Goal: Information Seeking & Learning: Compare options

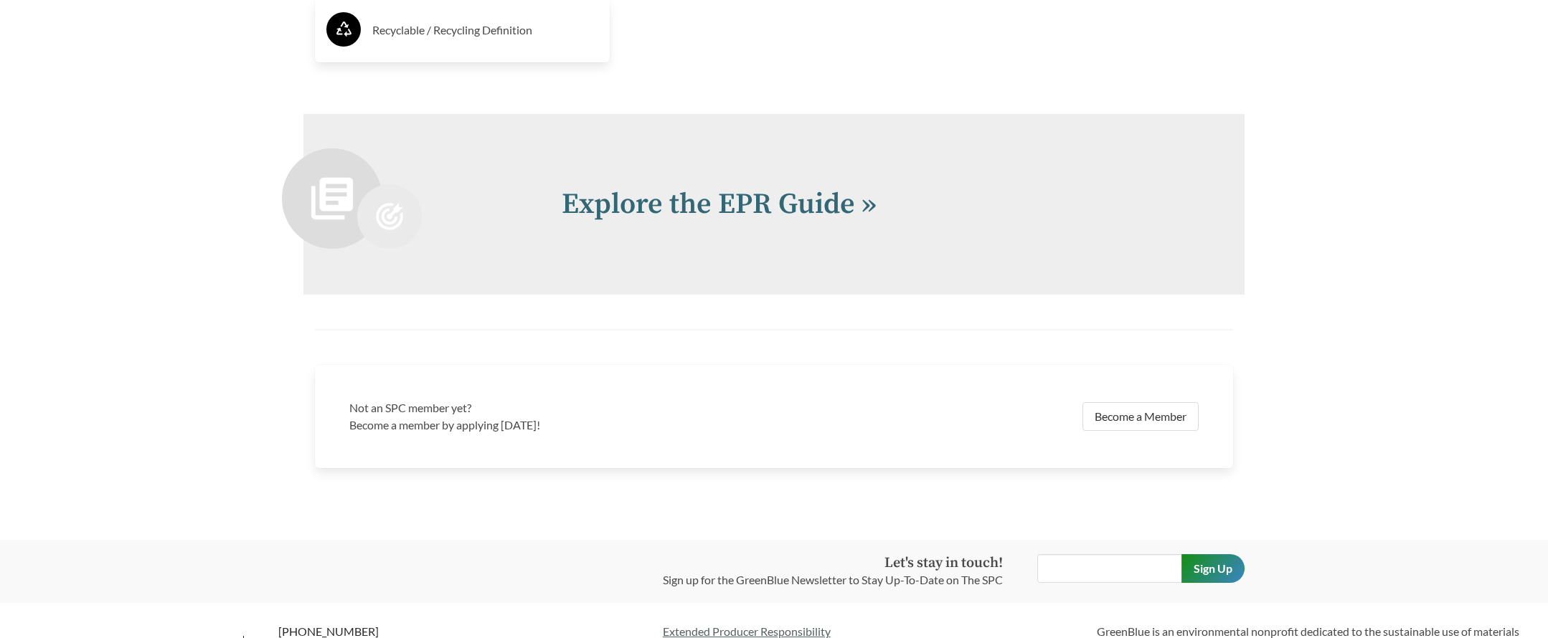
scroll to position [3558, 0]
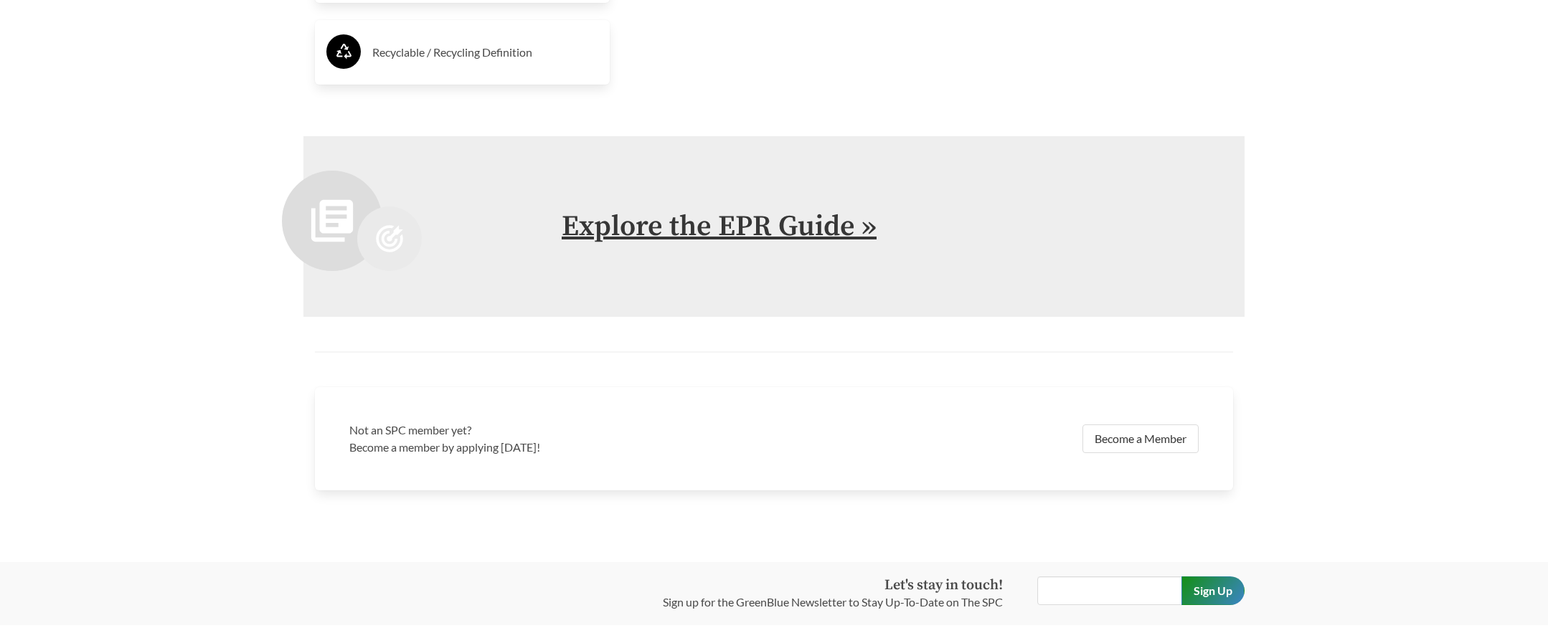
click at [781, 231] on link "Explore the EPR Guide »" at bounding box center [719, 227] width 315 height 36
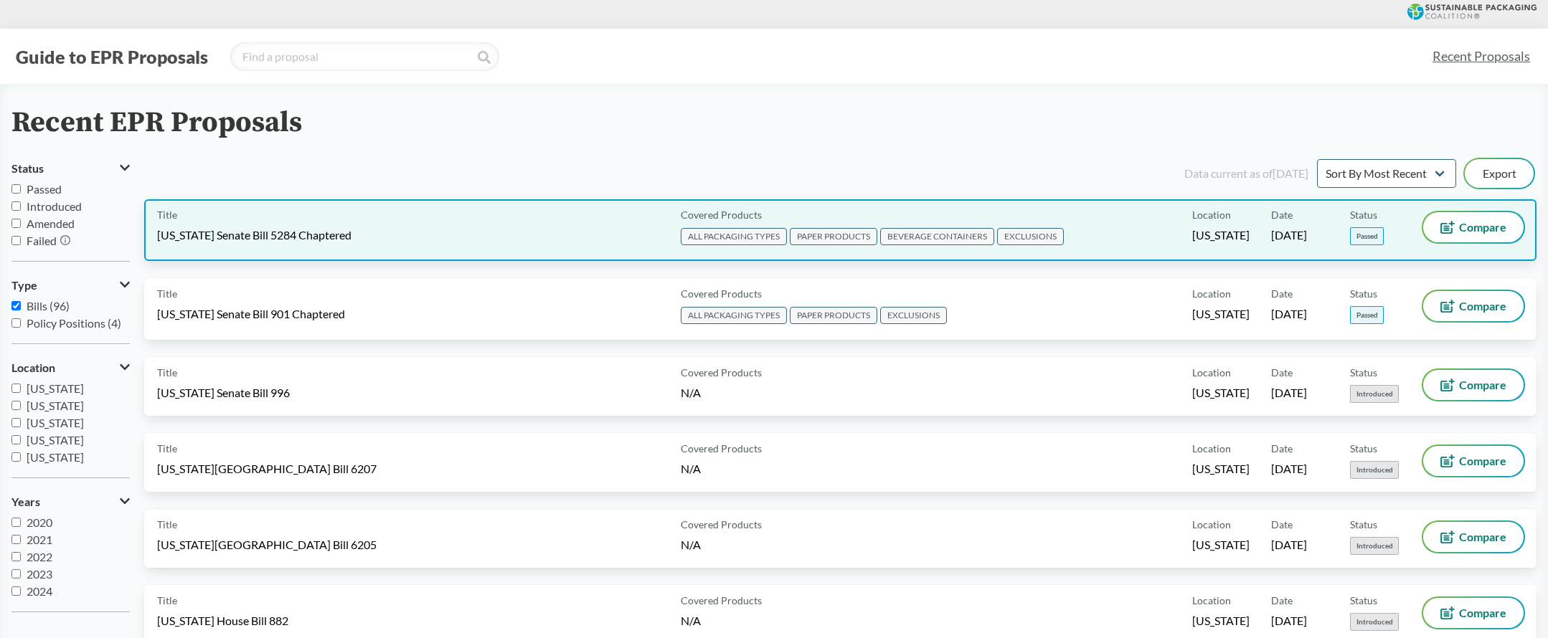
click at [720, 237] on span "ALL PACKAGING TYPES" at bounding box center [734, 236] width 106 height 17
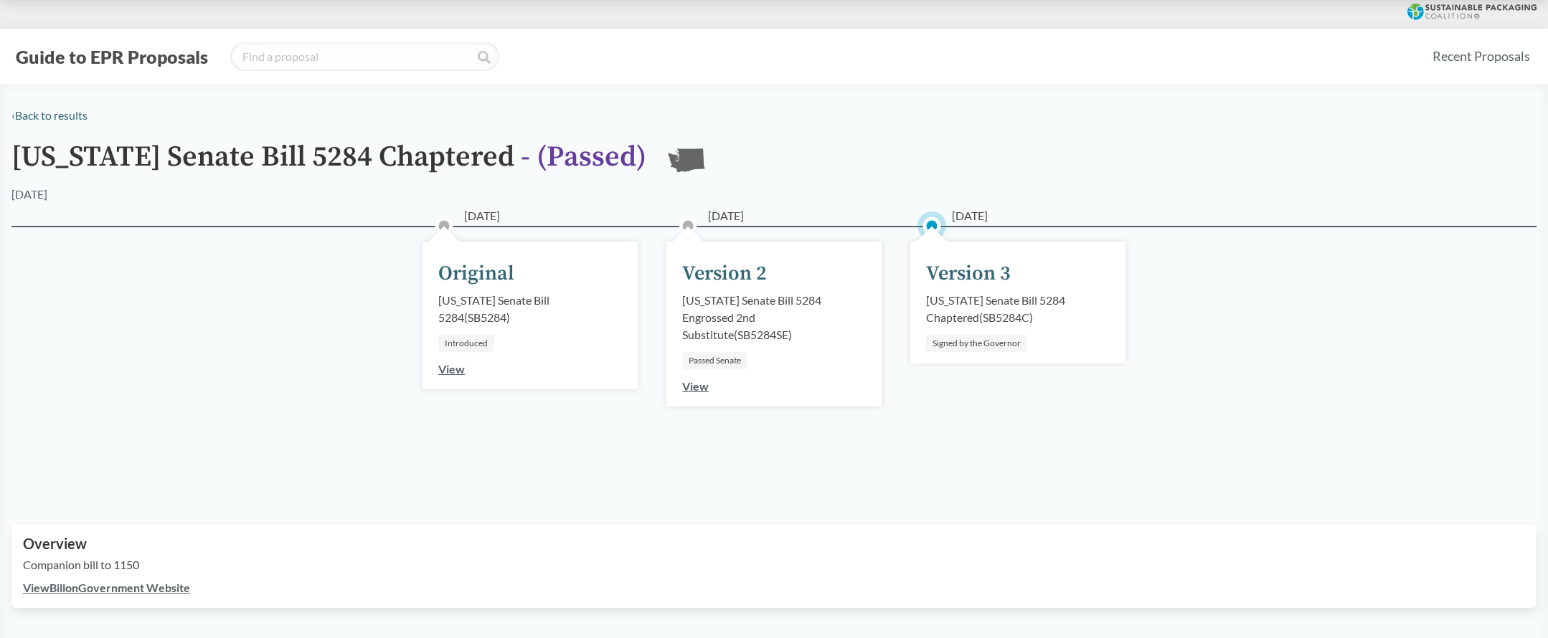
click at [943, 278] on div "Version 3" at bounding box center [968, 274] width 85 height 30
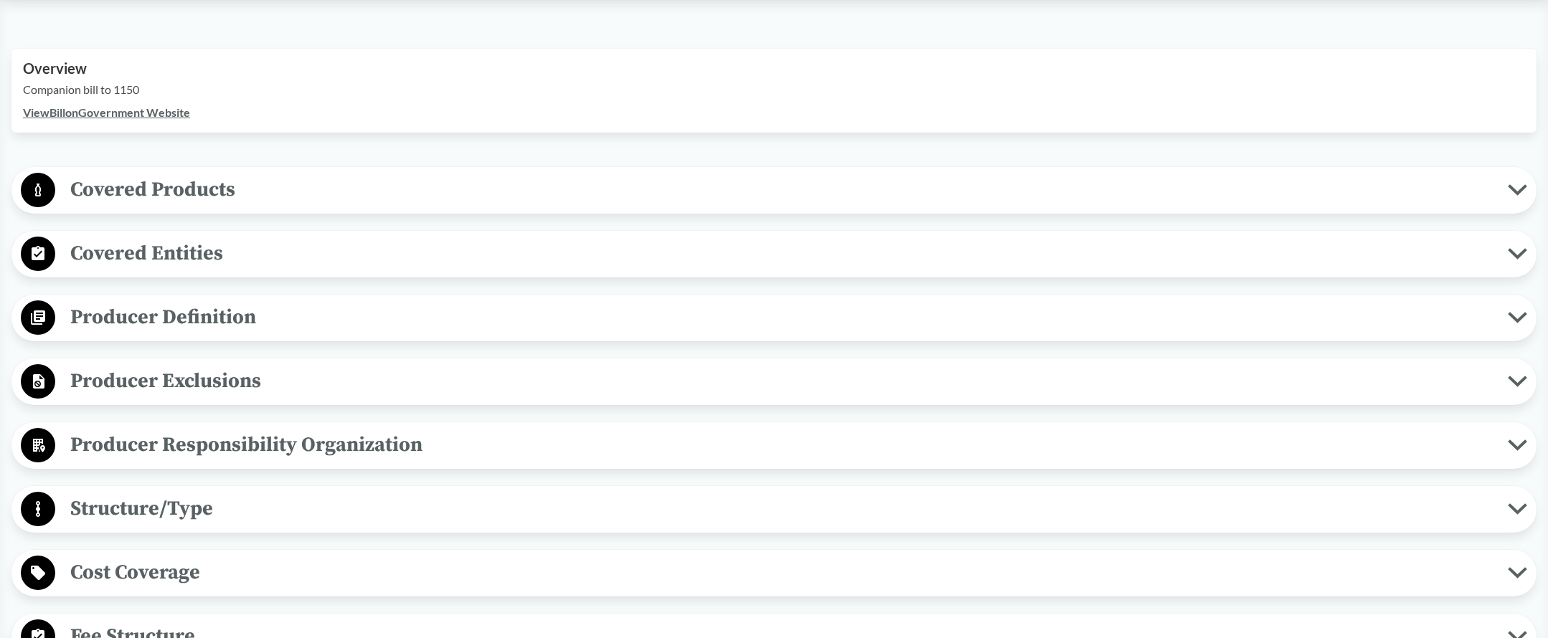
scroll to position [505, 0]
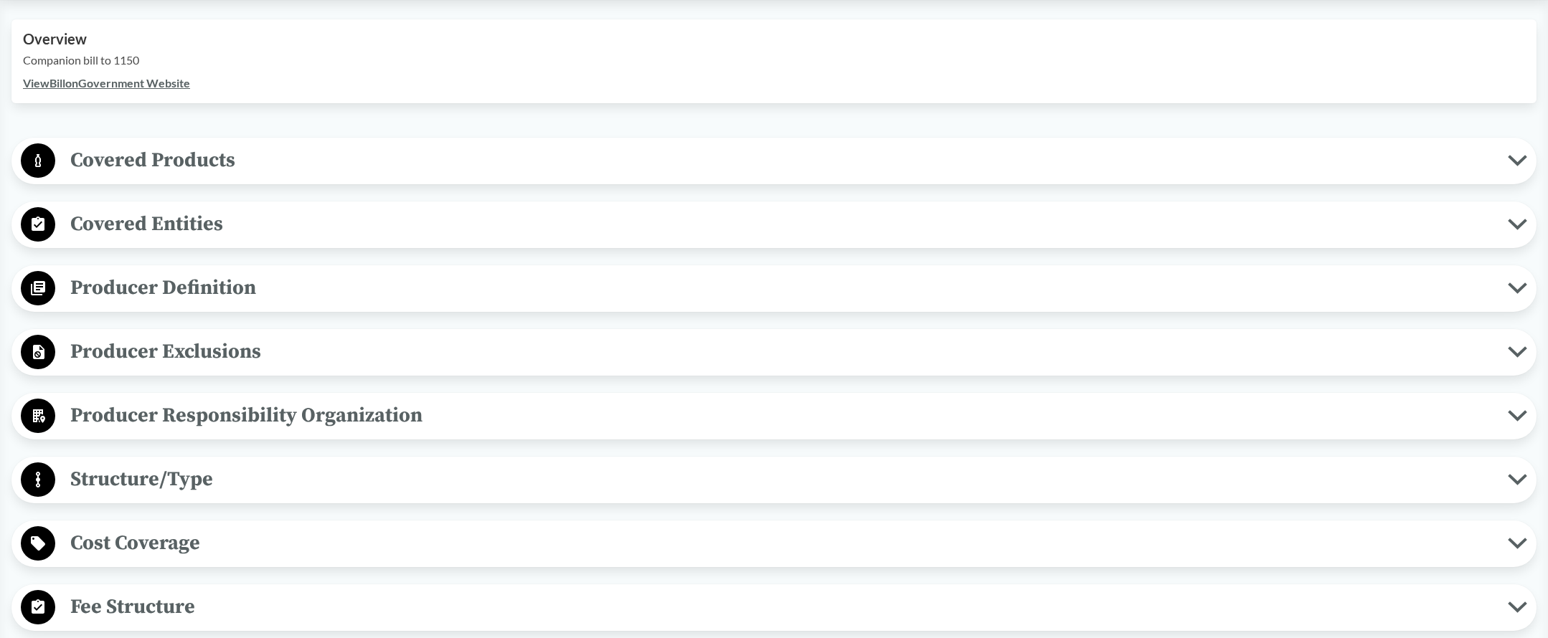
click at [209, 155] on span "Covered Products" at bounding box center [781, 160] width 1453 height 32
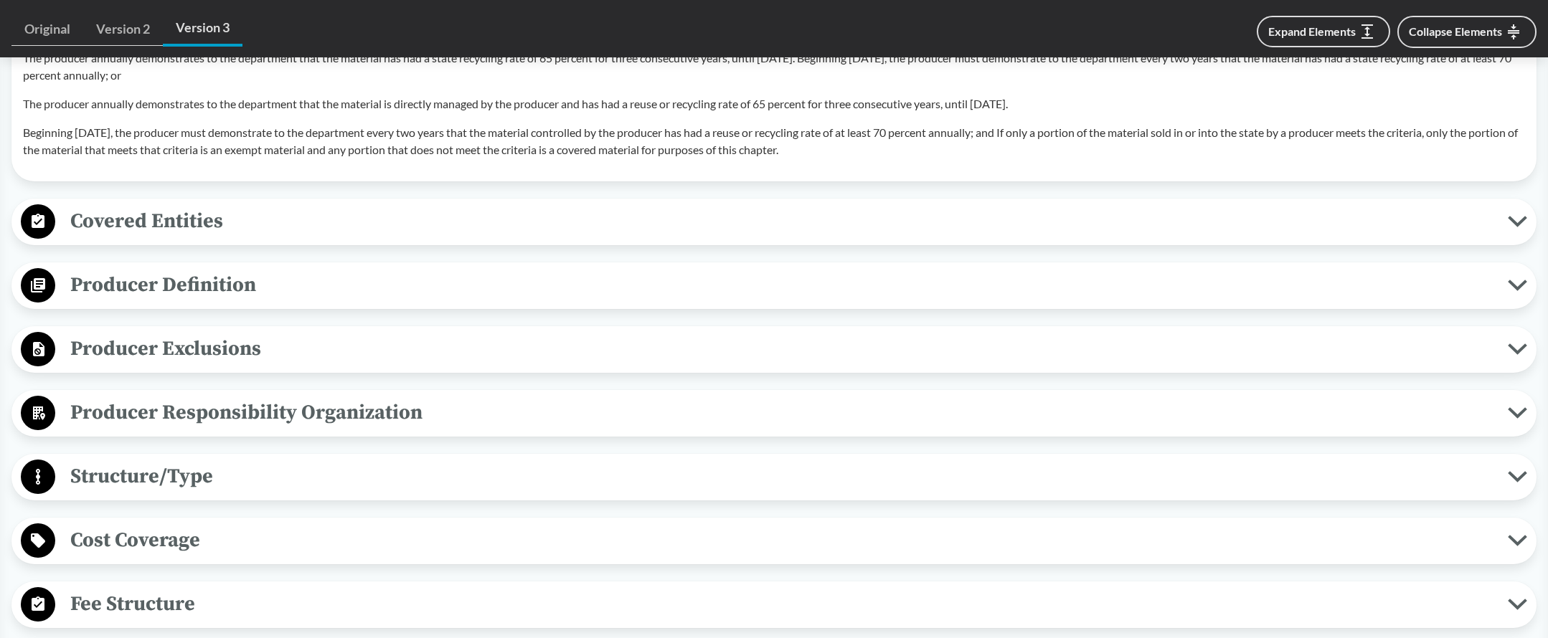
scroll to position [1626, 0]
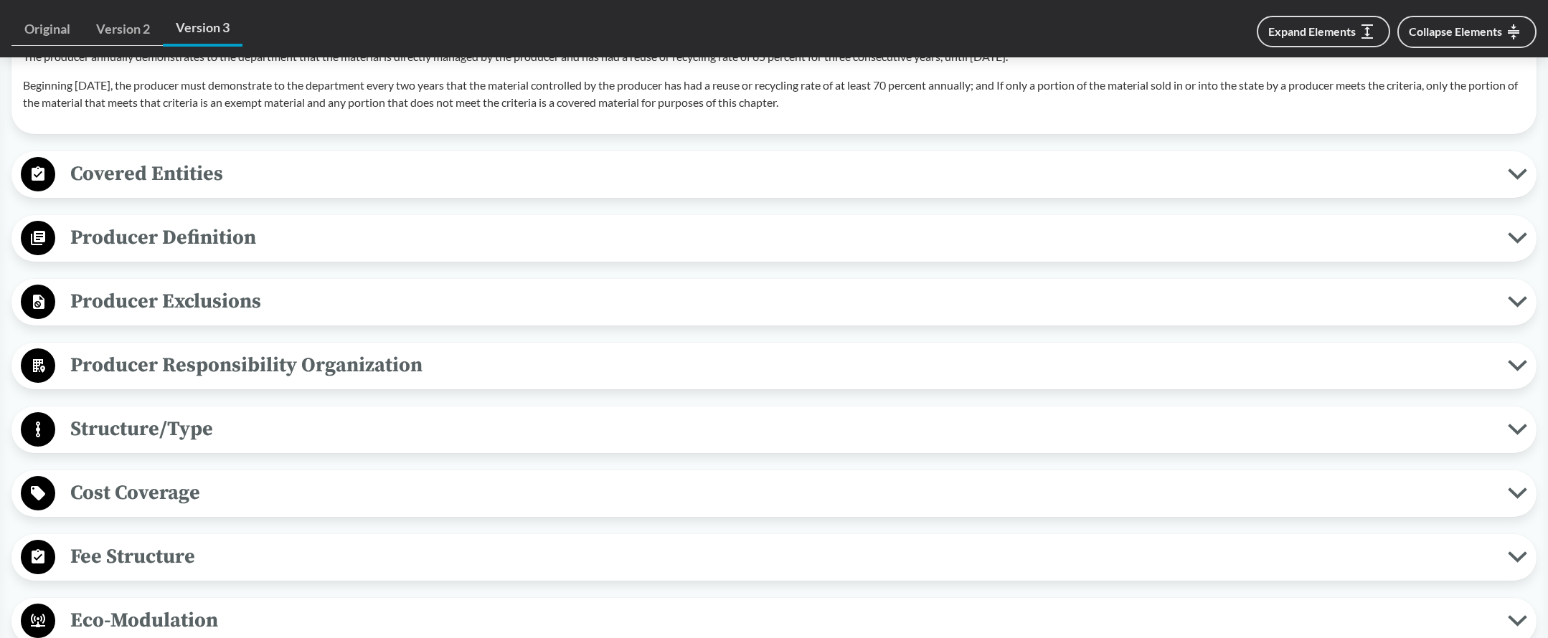
click at [90, 190] on span "Covered Entities" at bounding box center [781, 174] width 1453 height 32
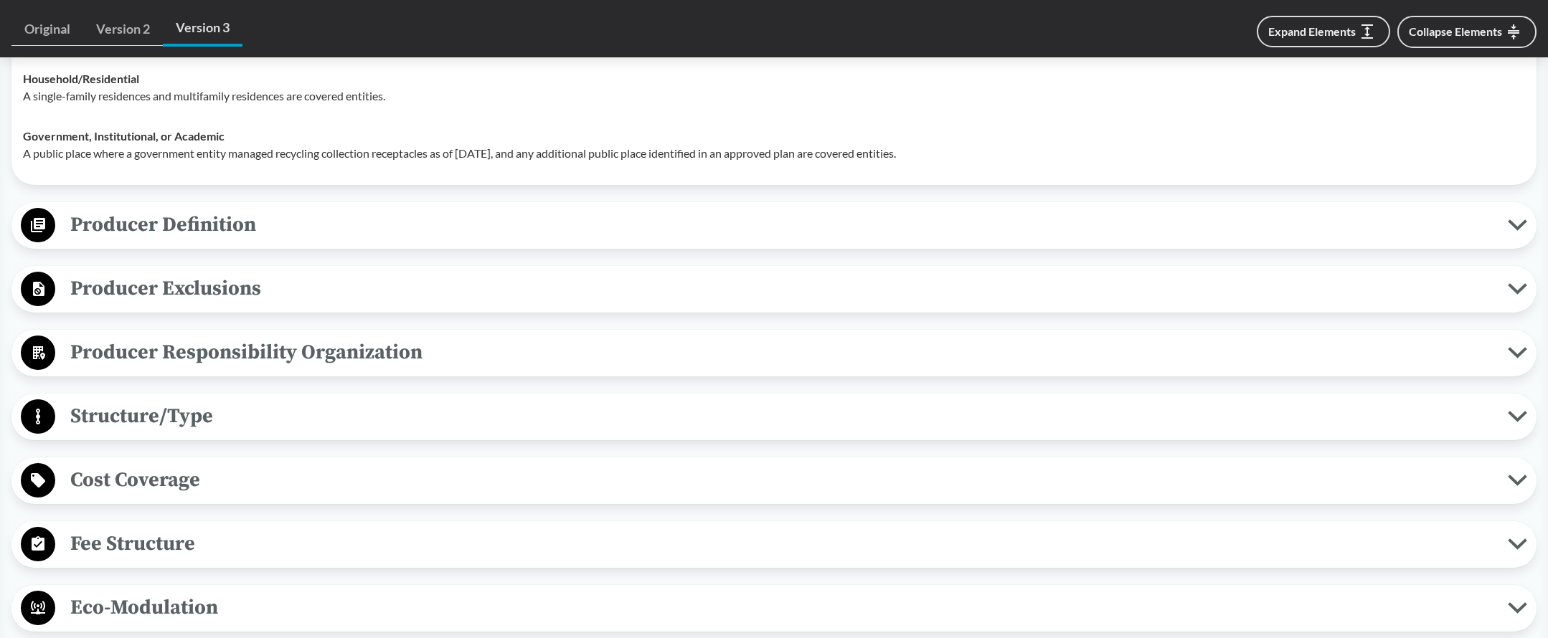
scroll to position [1762, 0]
click at [112, 240] on span "Producer Definition" at bounding box center [781, 223] width 1453 height 32
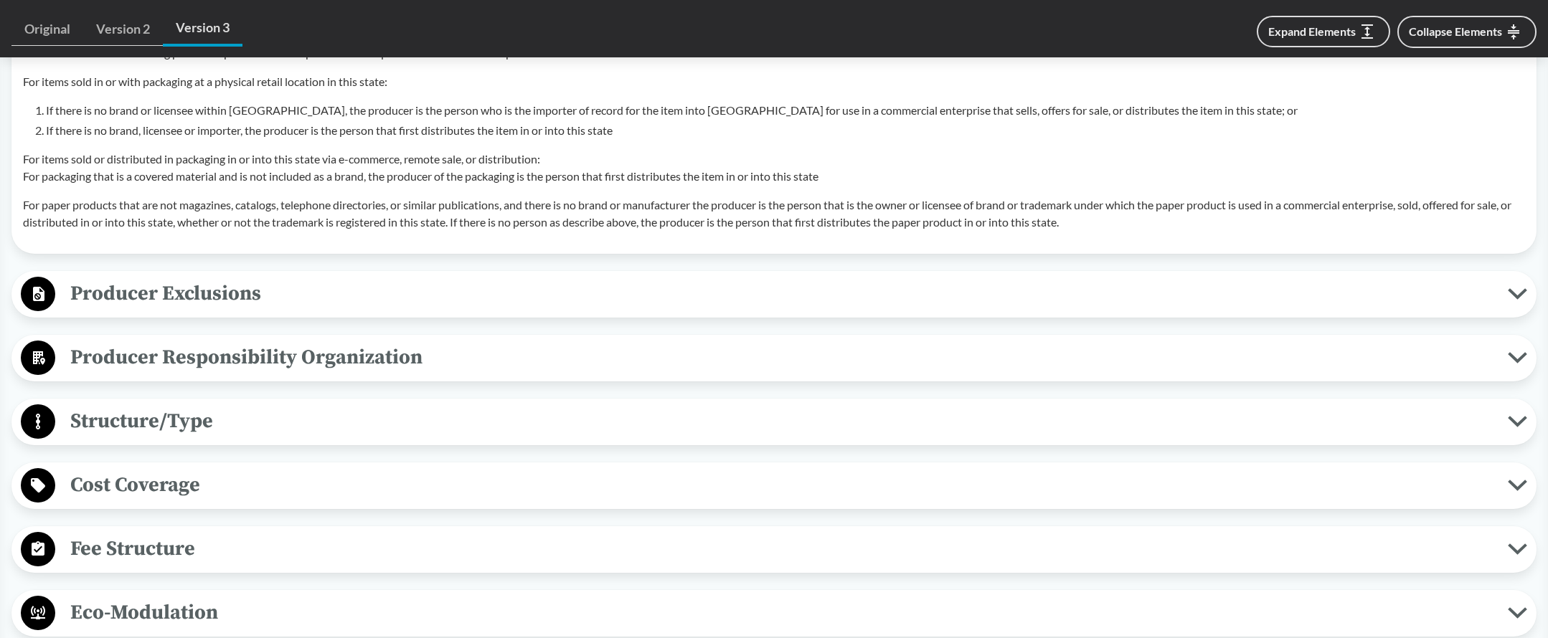
scroll to position [2482, 0]
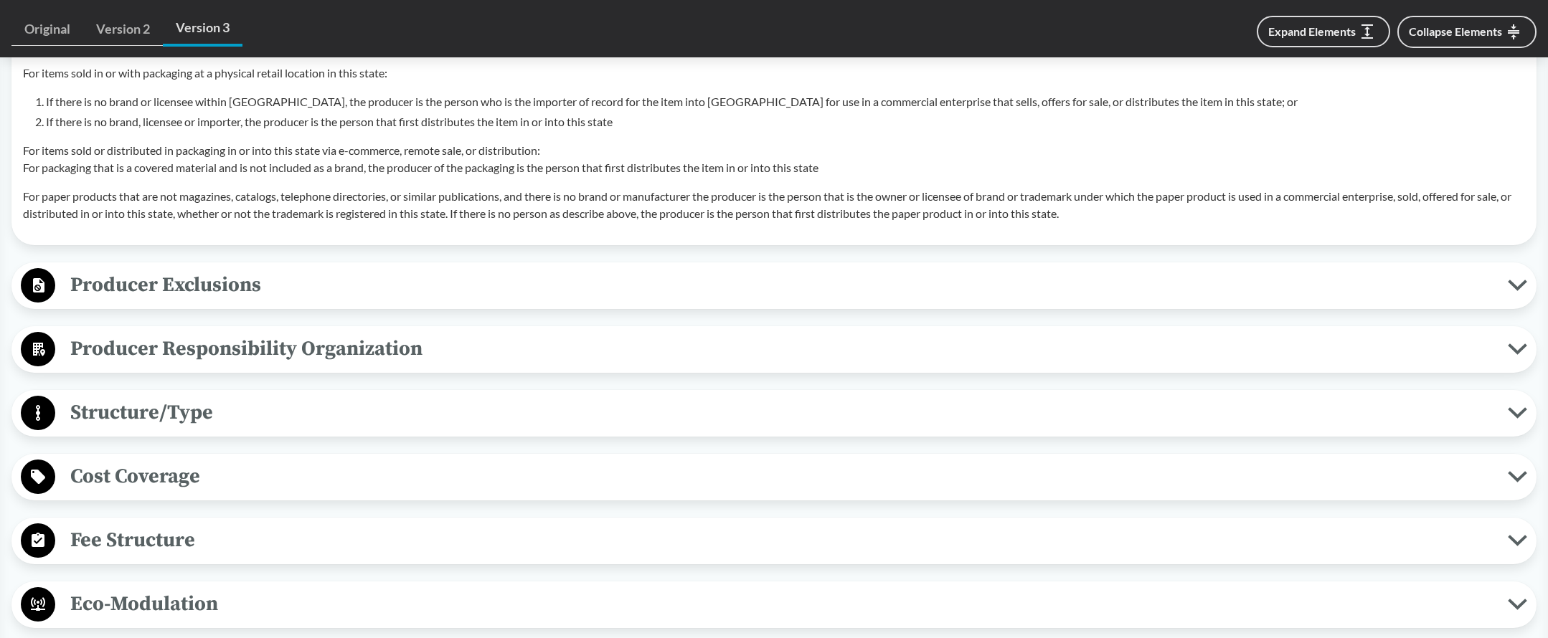
click at [141, 301] on span "Producer Exclusions" at bounding box center [781, 285] width 1453 height 32
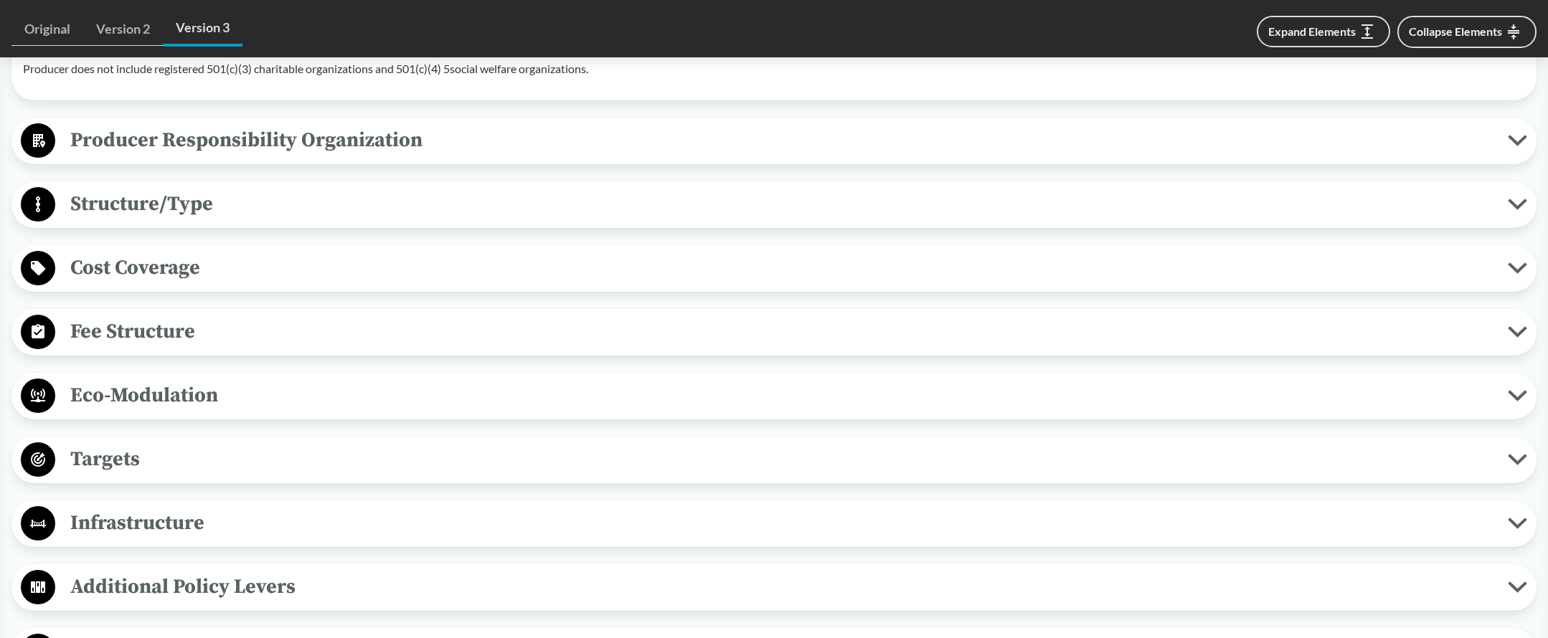
scroll to position [2992, 0]
click at [181, 154] on span "Producer Responsibility Organization" at bounding box center [781, 138] width 1453 height 32
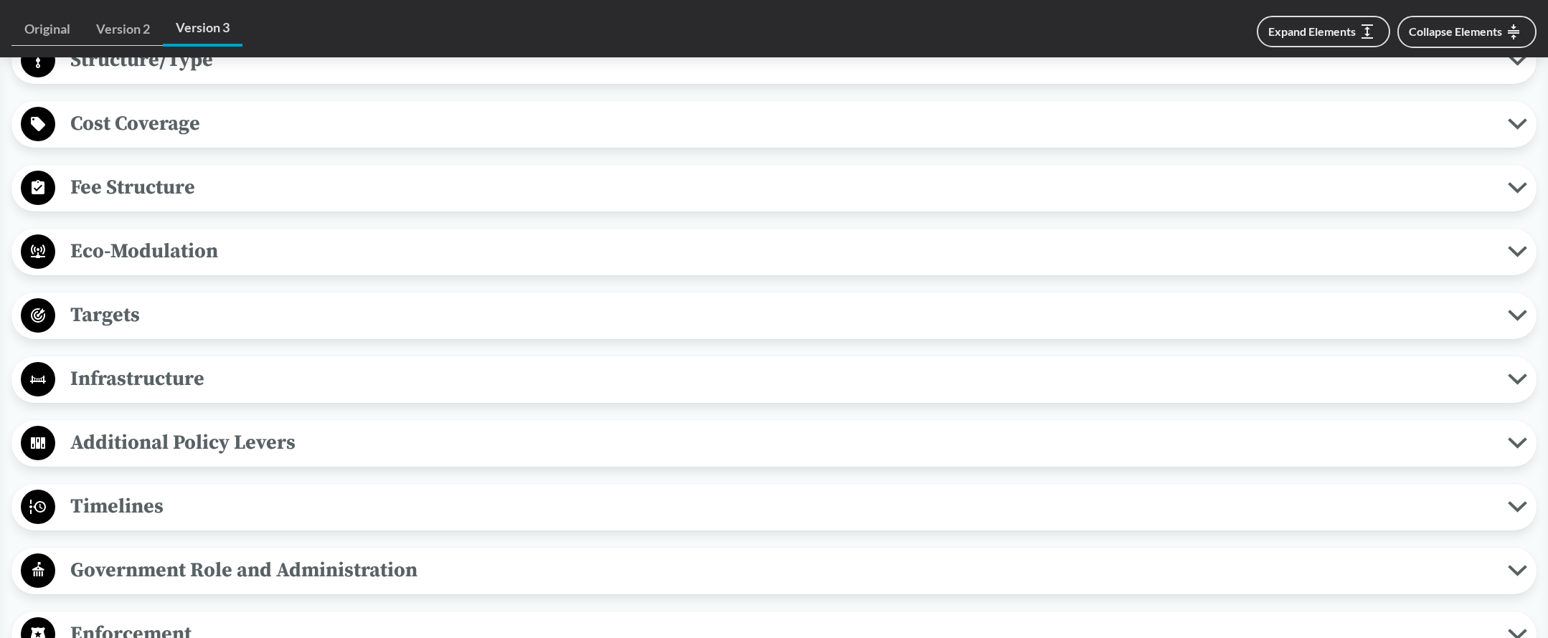
scroll to position [3368, 0]
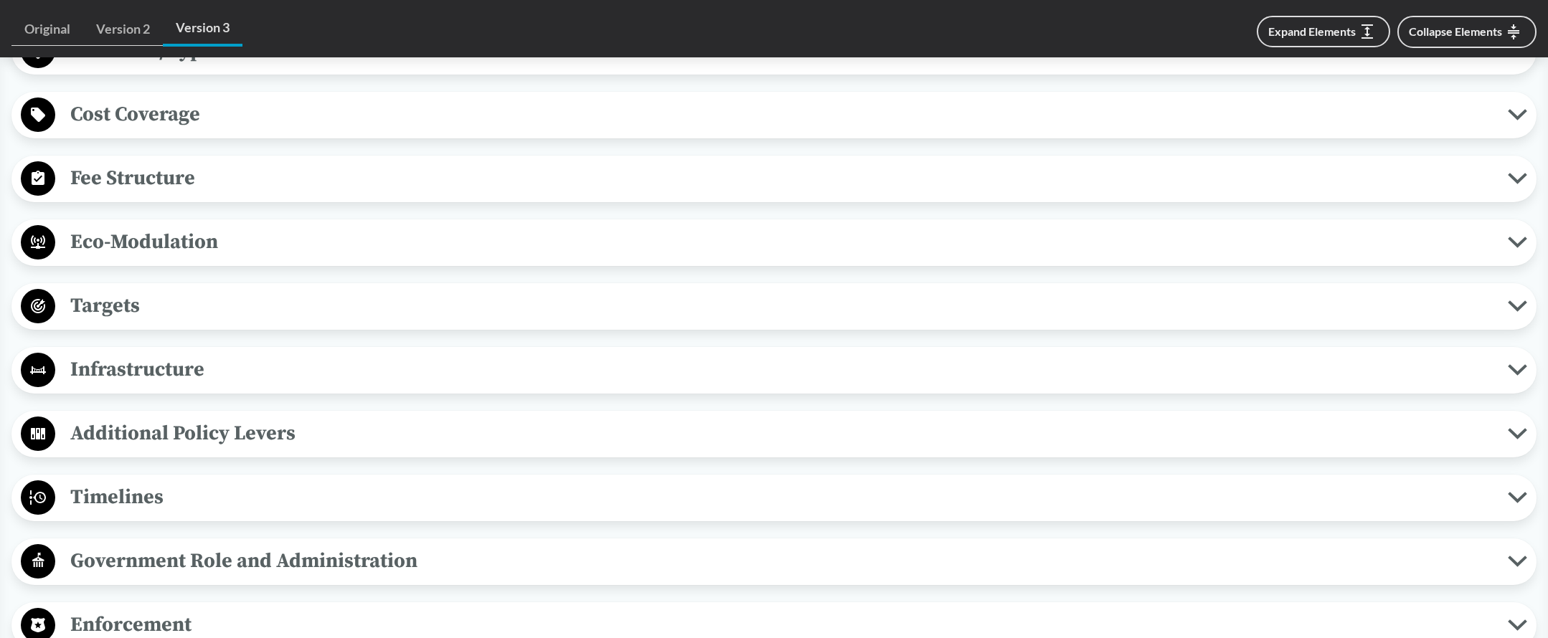
click at [154, 131] on span "Cost Coverage" at bounding box center [781, 114] width 1453 height 32
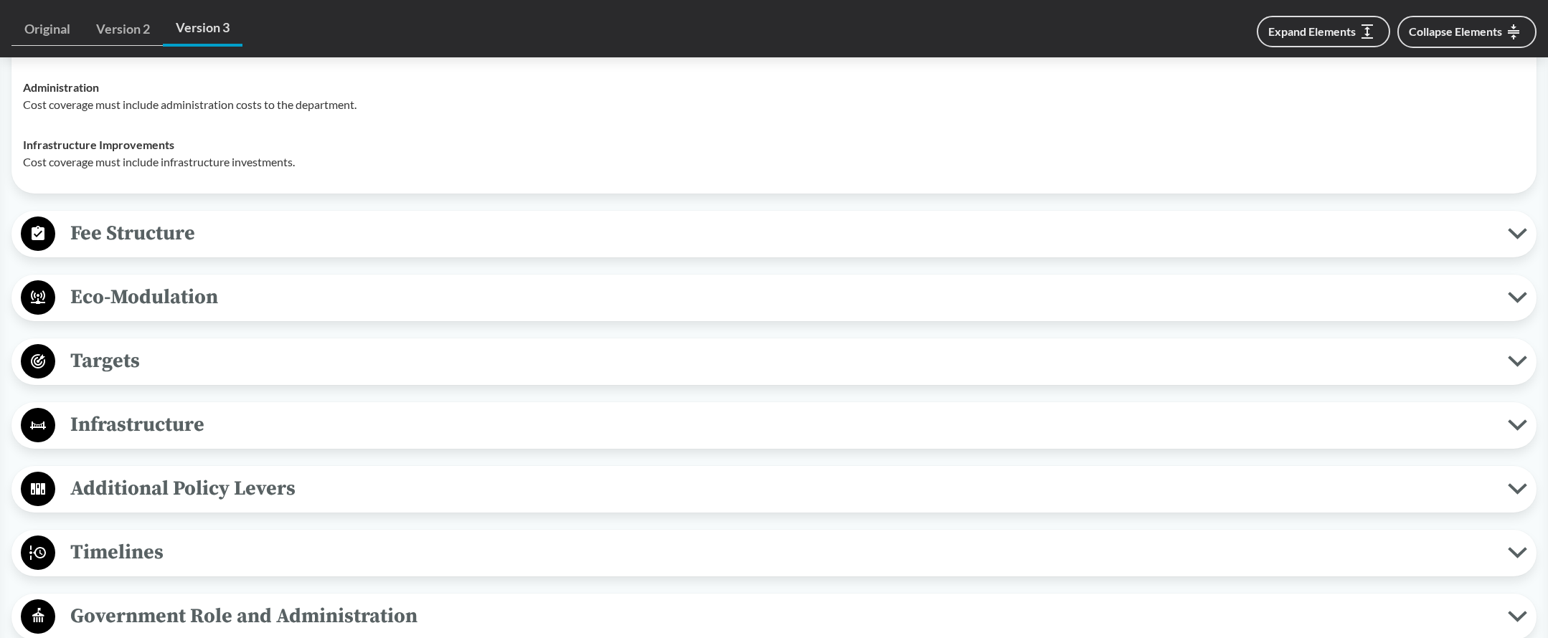
scroll to position [3572, 0]
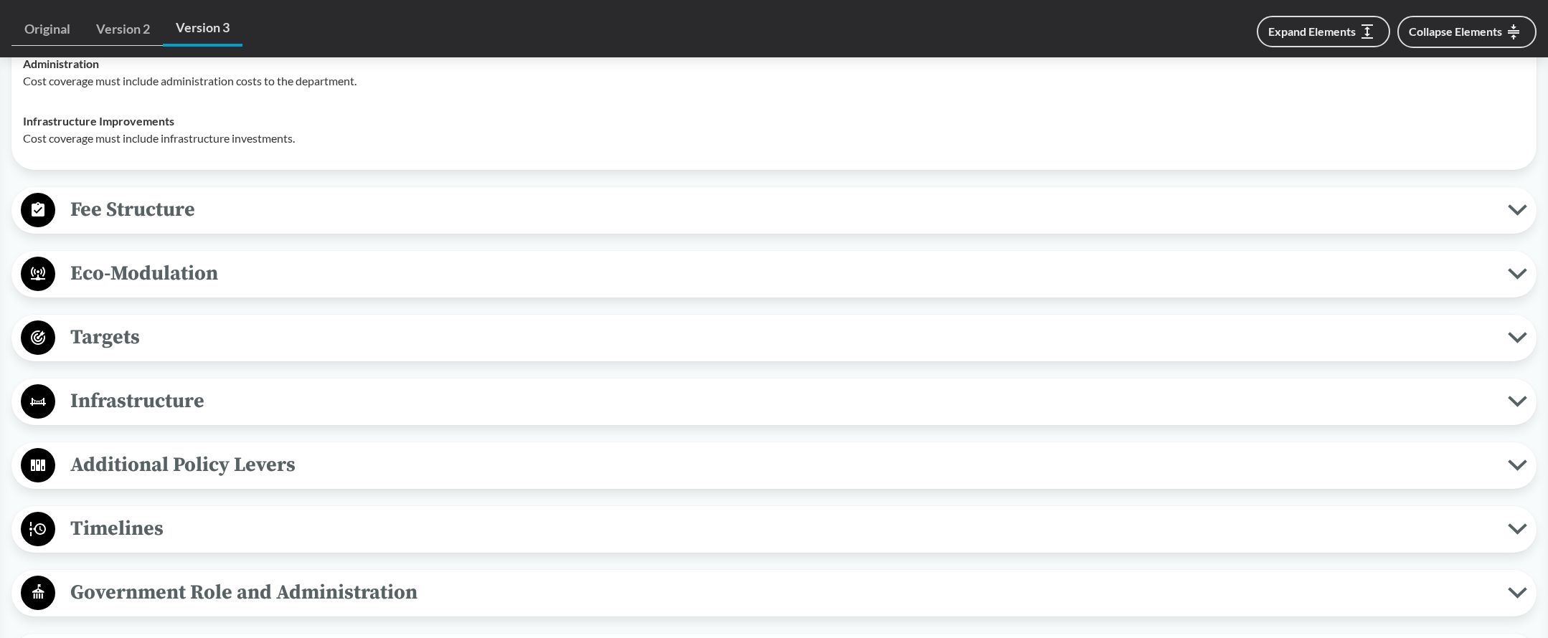
click at [136, 226] on span "Fee Structure" at bounding box center [781, 210] width 1453 height 32
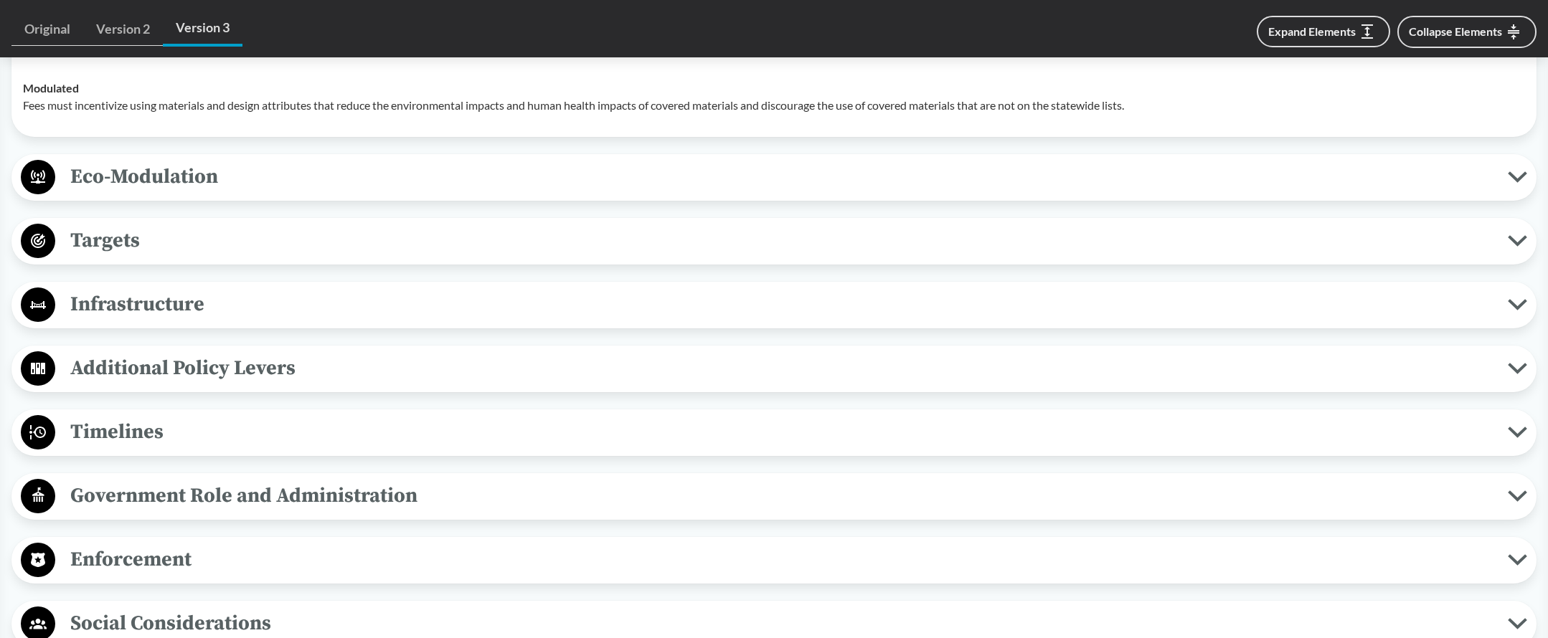
scroll to position [3811, 0]
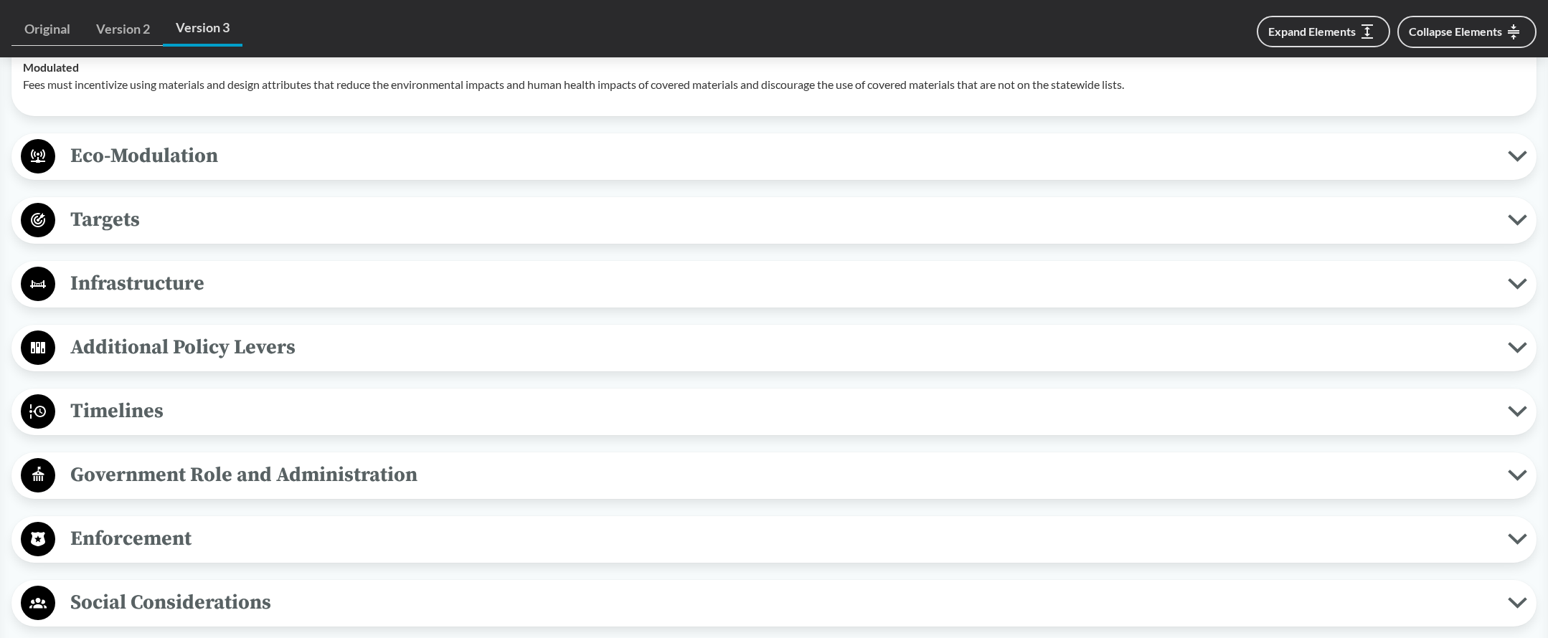
click at [149, 172] on span "Eco-Modulation" at bounding box center [781, 156] width 1453 height 32
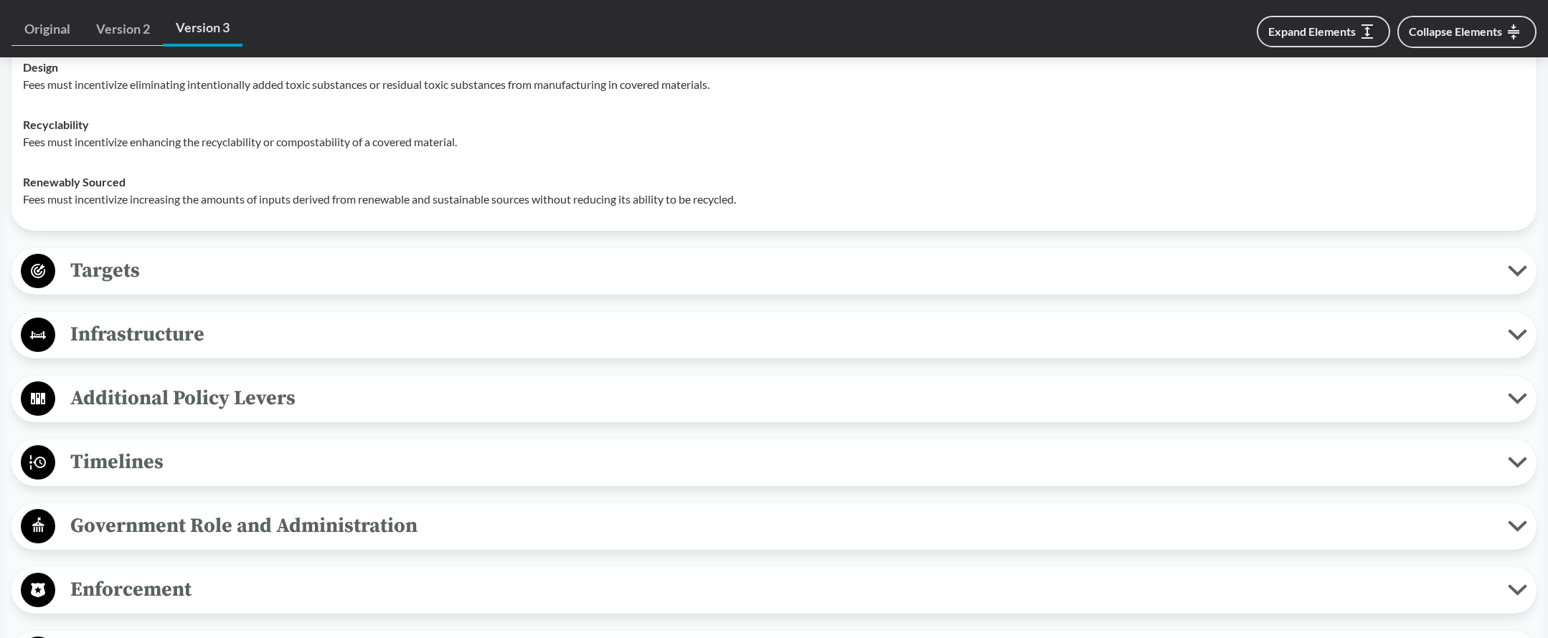
scroll to position [4119, 0]
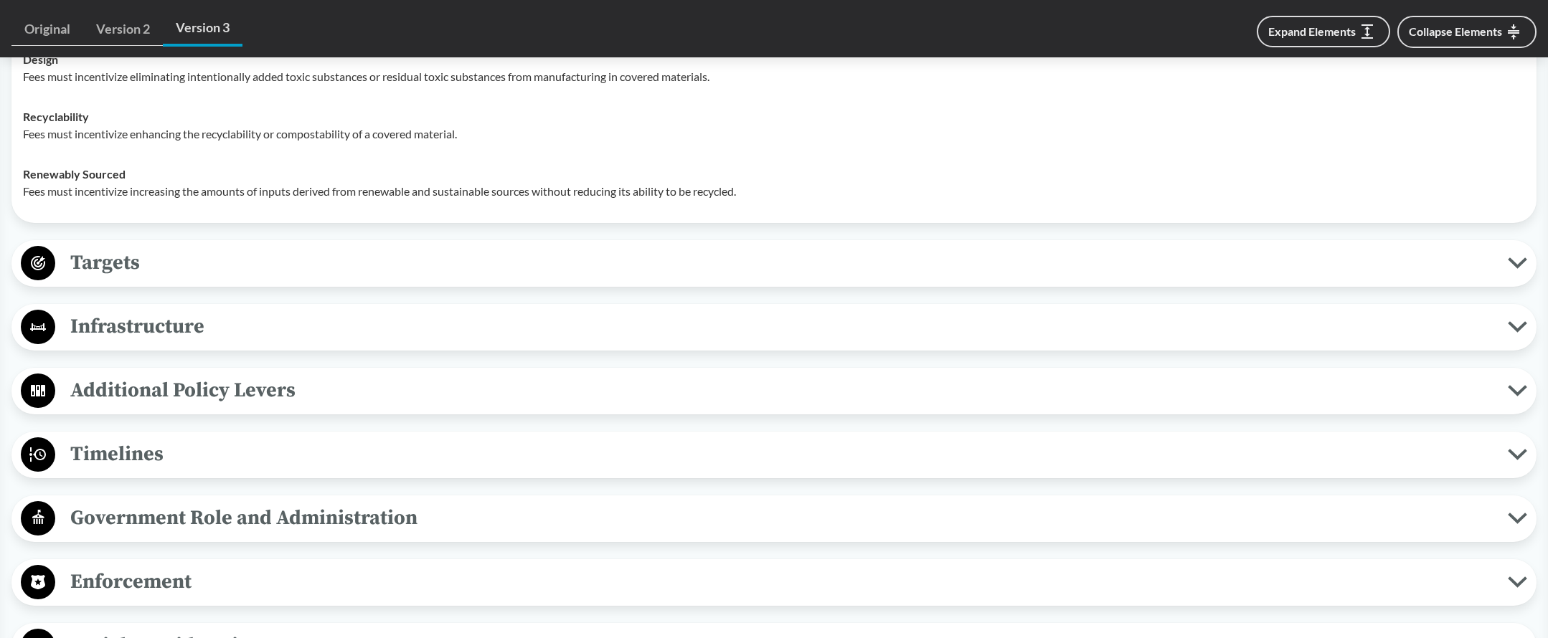
click at [132, 279] on span "Targets" at bounding box center [781, 263] width 1453 height 32
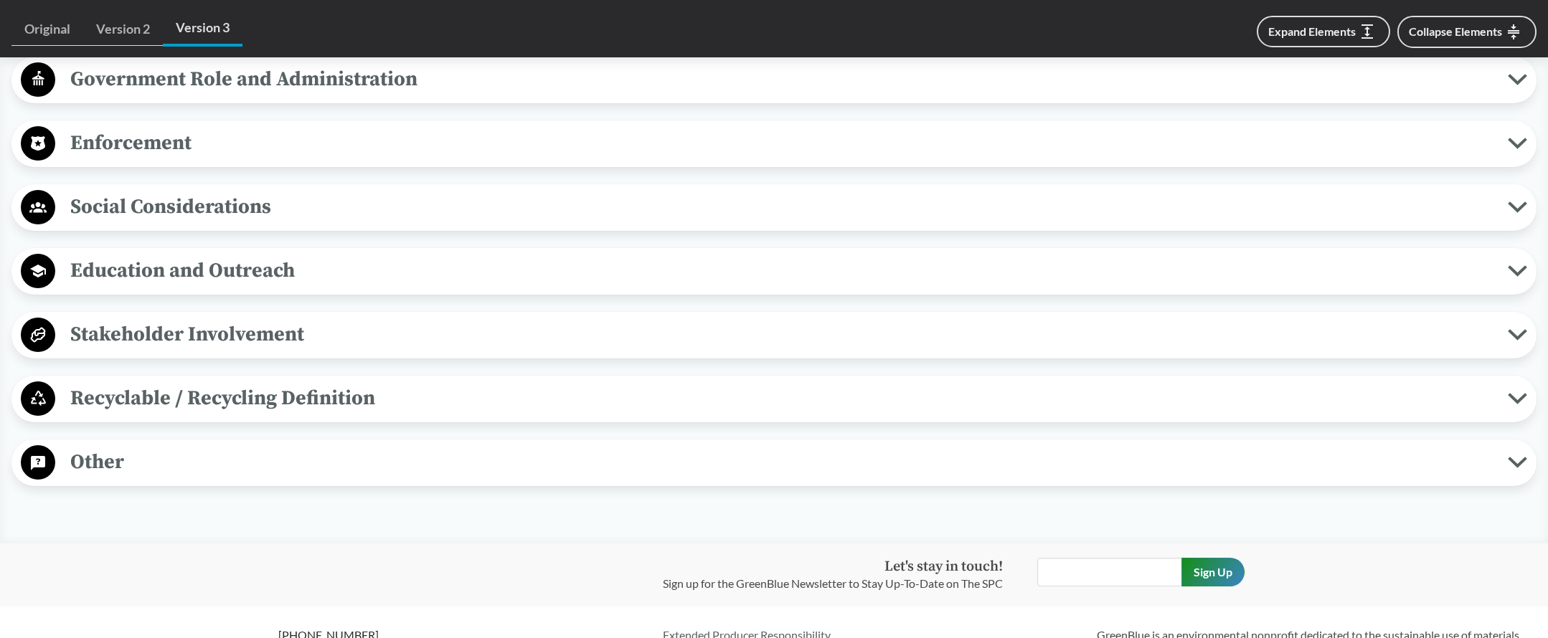
scroll to position [4999, 0]
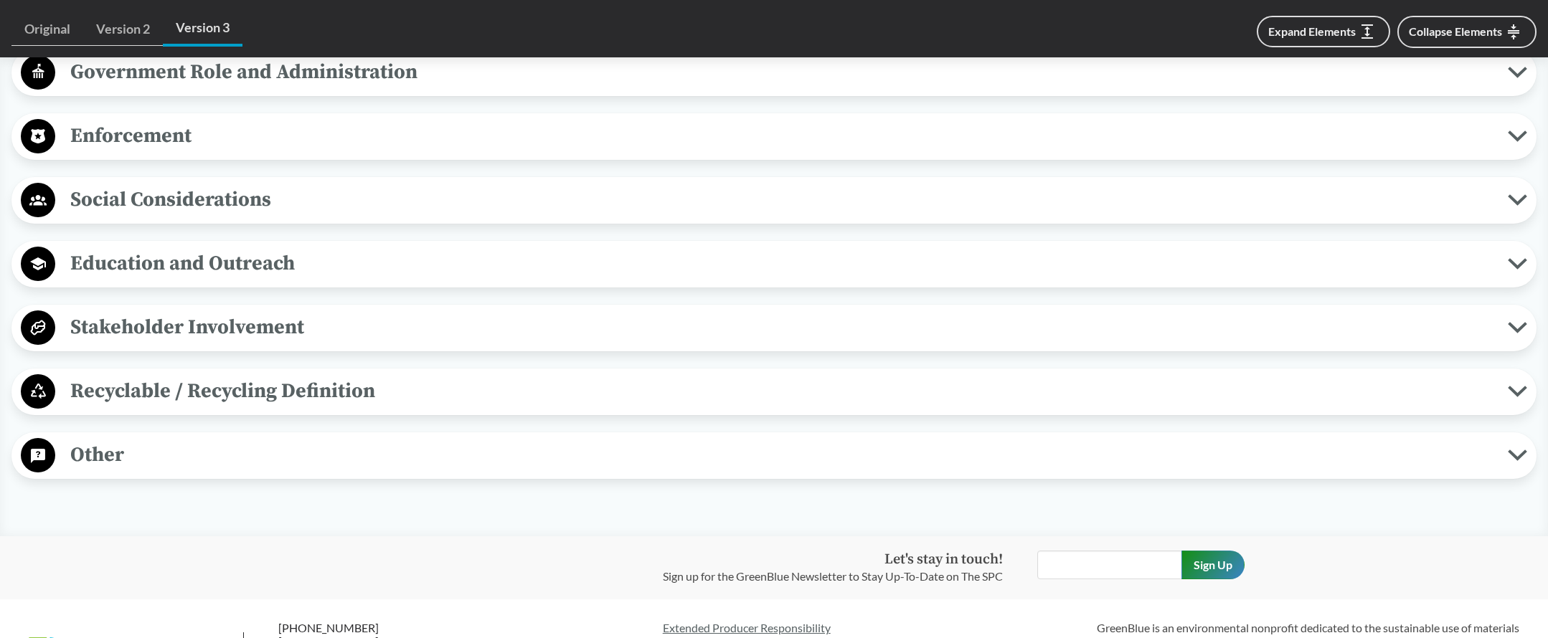
click at [137, 24] on span "Timelines" at bounding box center [781, 8] width 1453 height 32
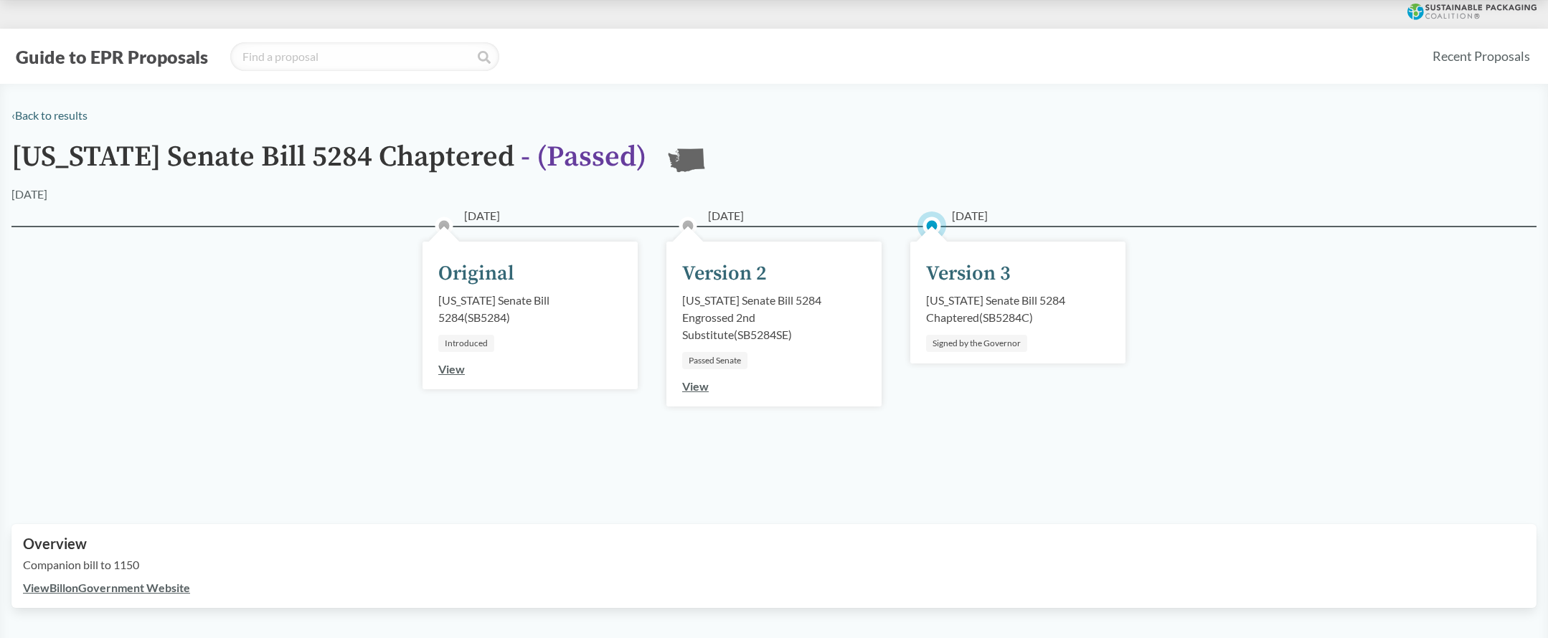
scroll to position [0, 0]
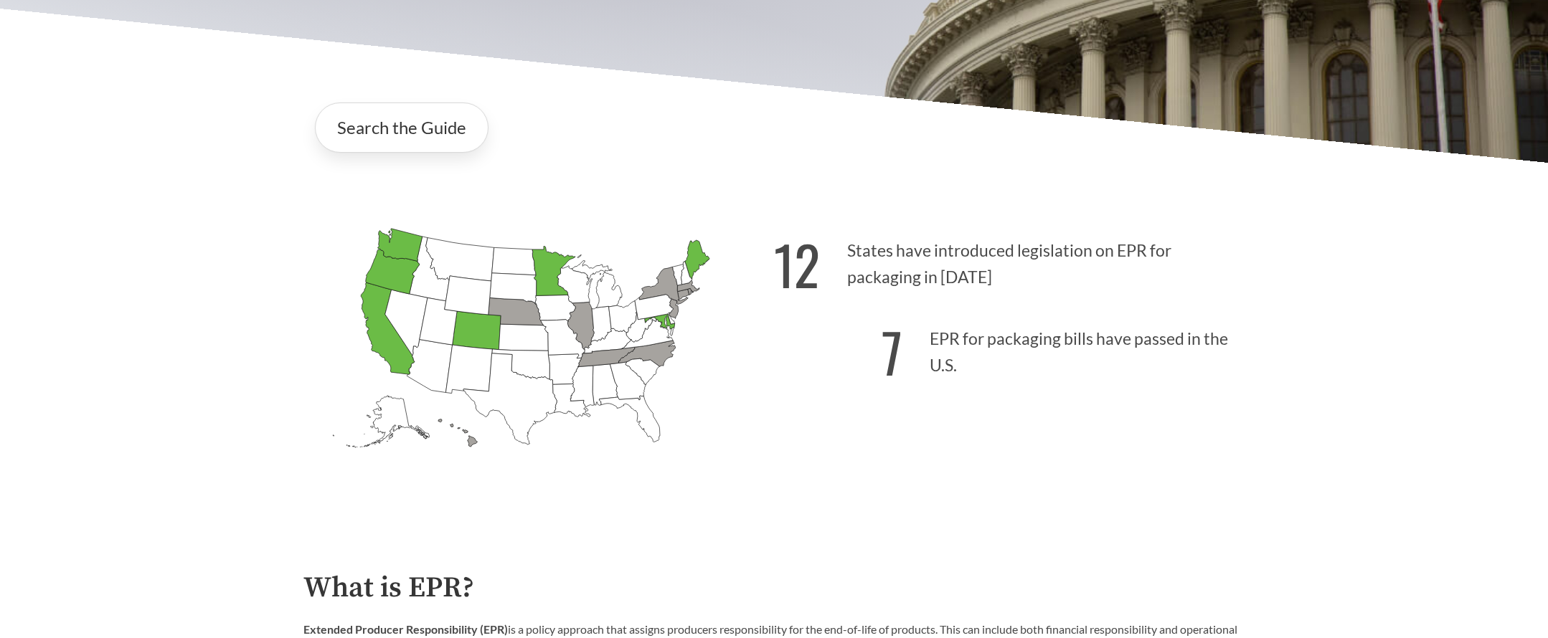
scroll to position [386, 0]
click at [475, 329] on icon "[US_STATE] Passed: 1" at bounding box center [477, 330] width 49 height 39
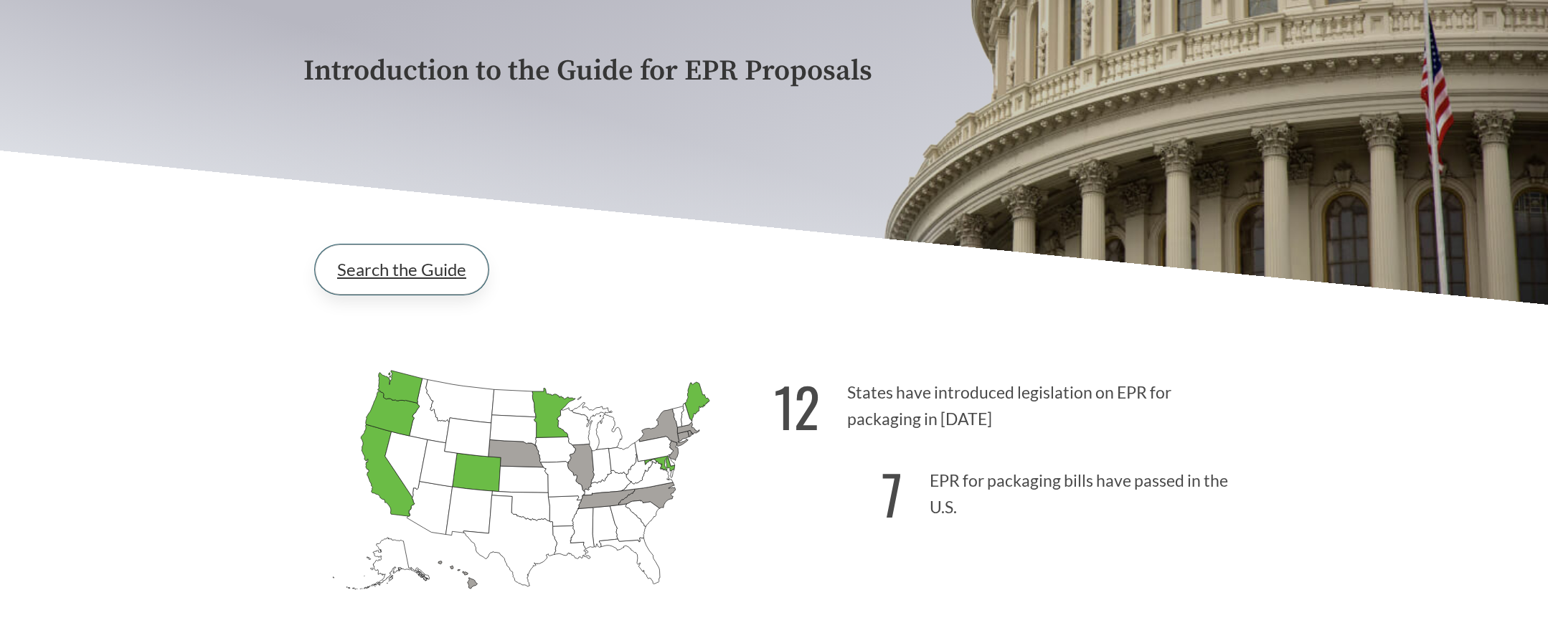
scroll to position [280, 0]
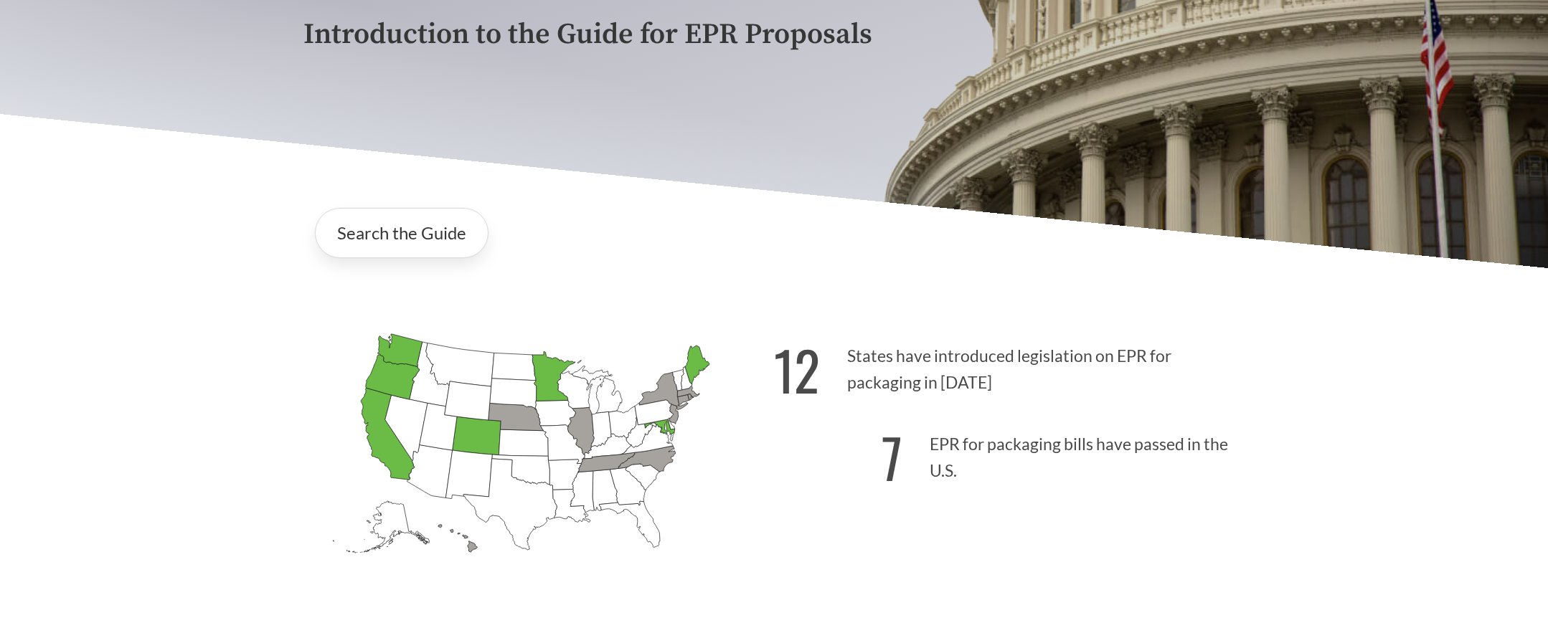
click at [778, 450] on p "7 EPR for packaging bills have passed in the U.S." at bounding box center [1009, 454] width 471 height 88
click at [694, 361] on icon "[US_STATE] Passed: 1" at bounding box center [697, 365] width 24 height 39
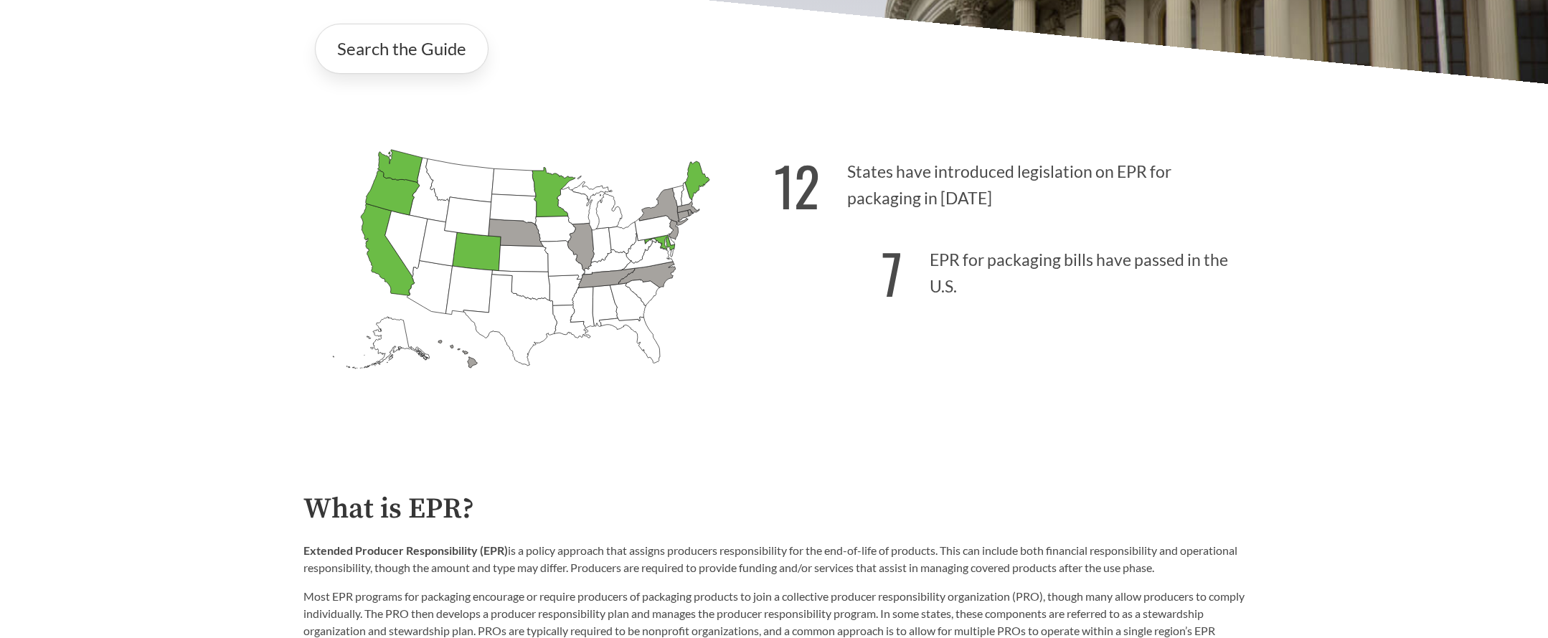
scroll to position [364, 0]
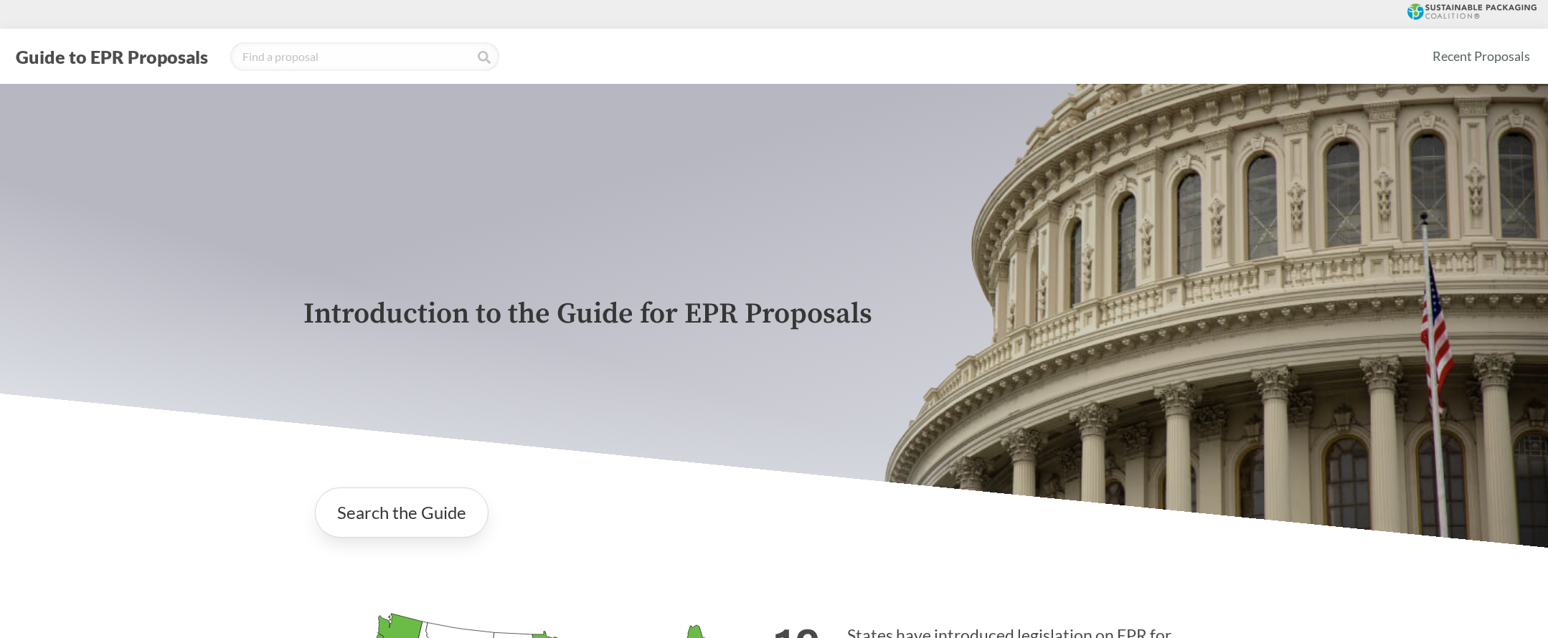
scroll to position [364, 0]
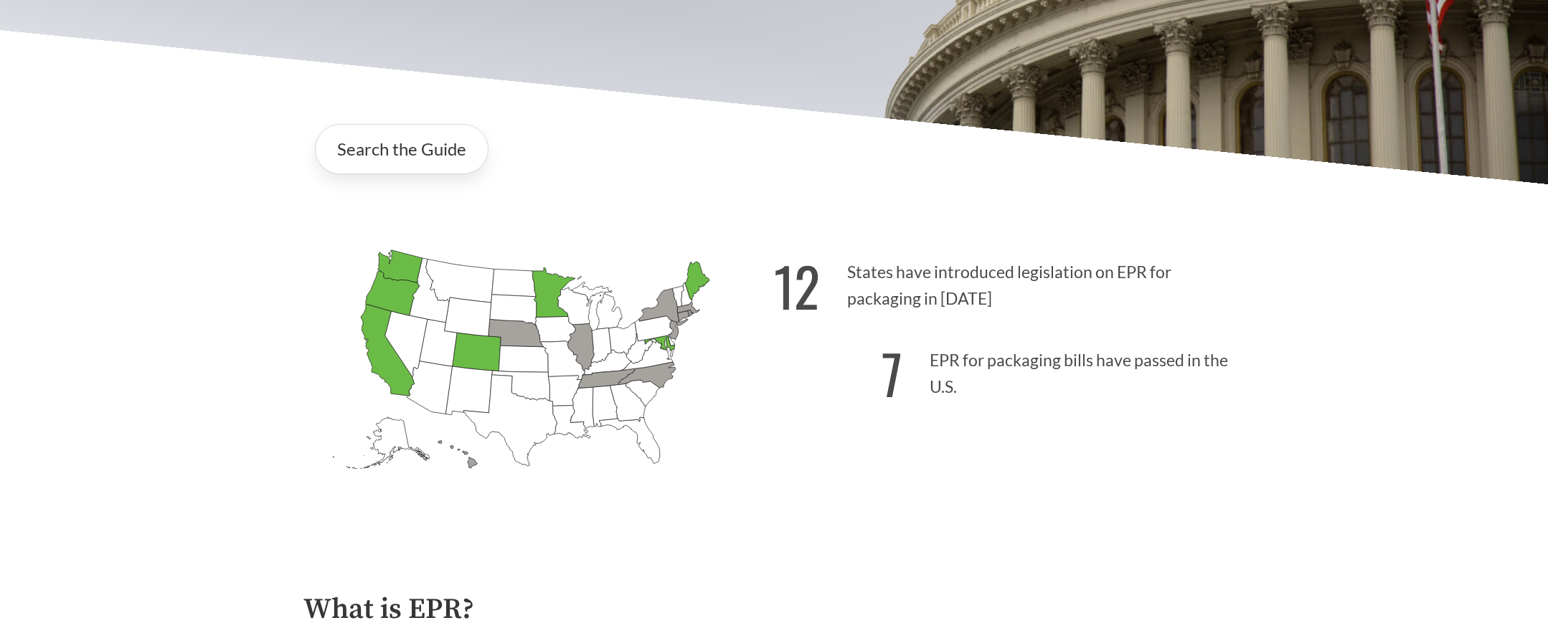
click at [553, 301] on icon "[US_STATE] Passed: 1" at bounding box center [553, 292] width 43 height 49
click at [397, 262] on icon "[US_STATE] Passed: 1" at bounding box center [400, 266] width 44 height 33
click at [401, 261] on icon "[US_STATE] Passed: 1" at bounding box center [400, 266] width 44 height 33
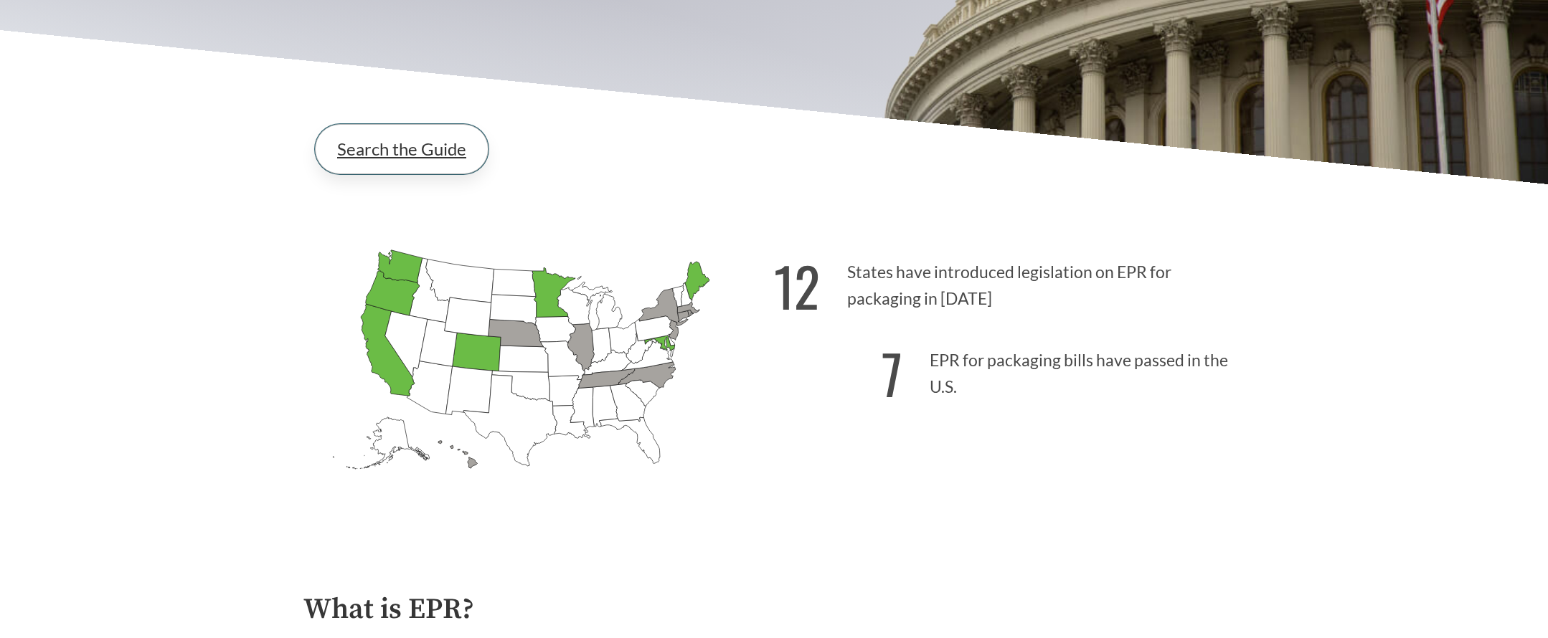
click at [417, 161] on link "Search the Guide" at bounding box center [402, 149] width 174 height 50
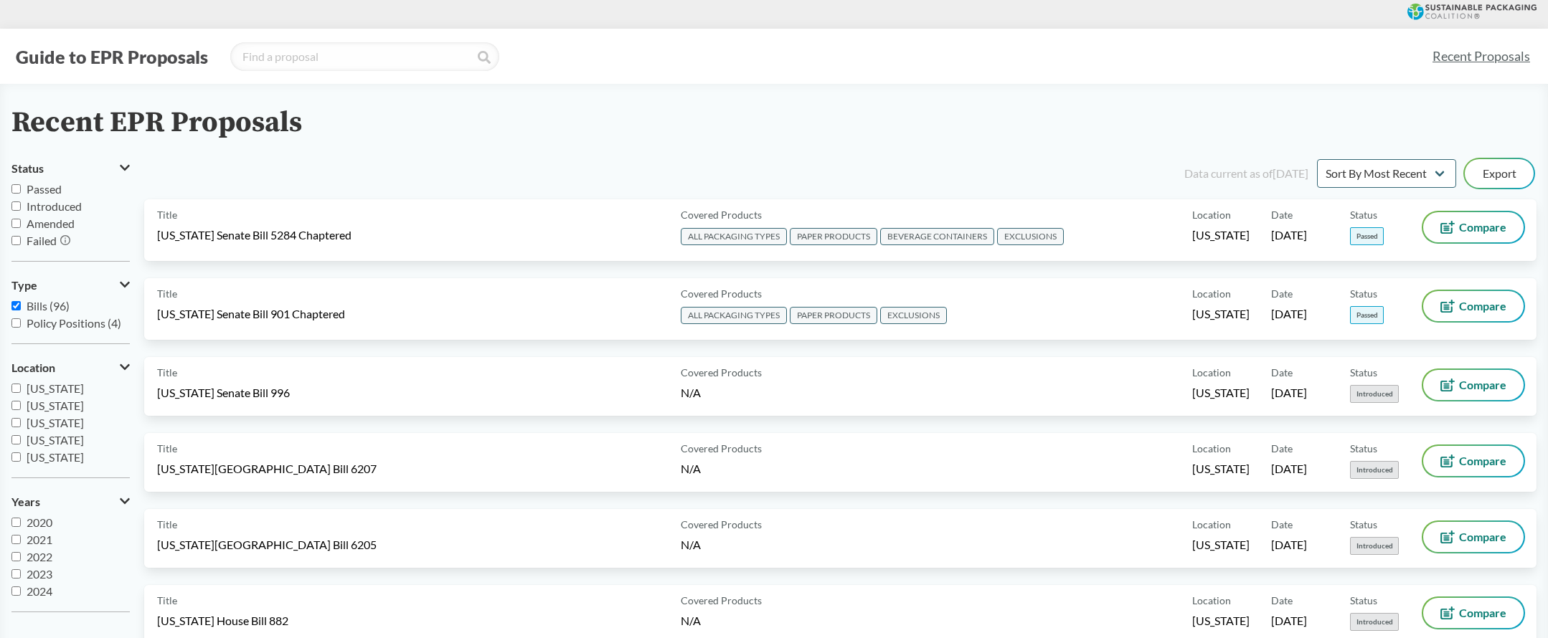
click at [16, 191] on input "Passed" at bounding box center [15, 188] width 9 height 9
checkbox input "true"
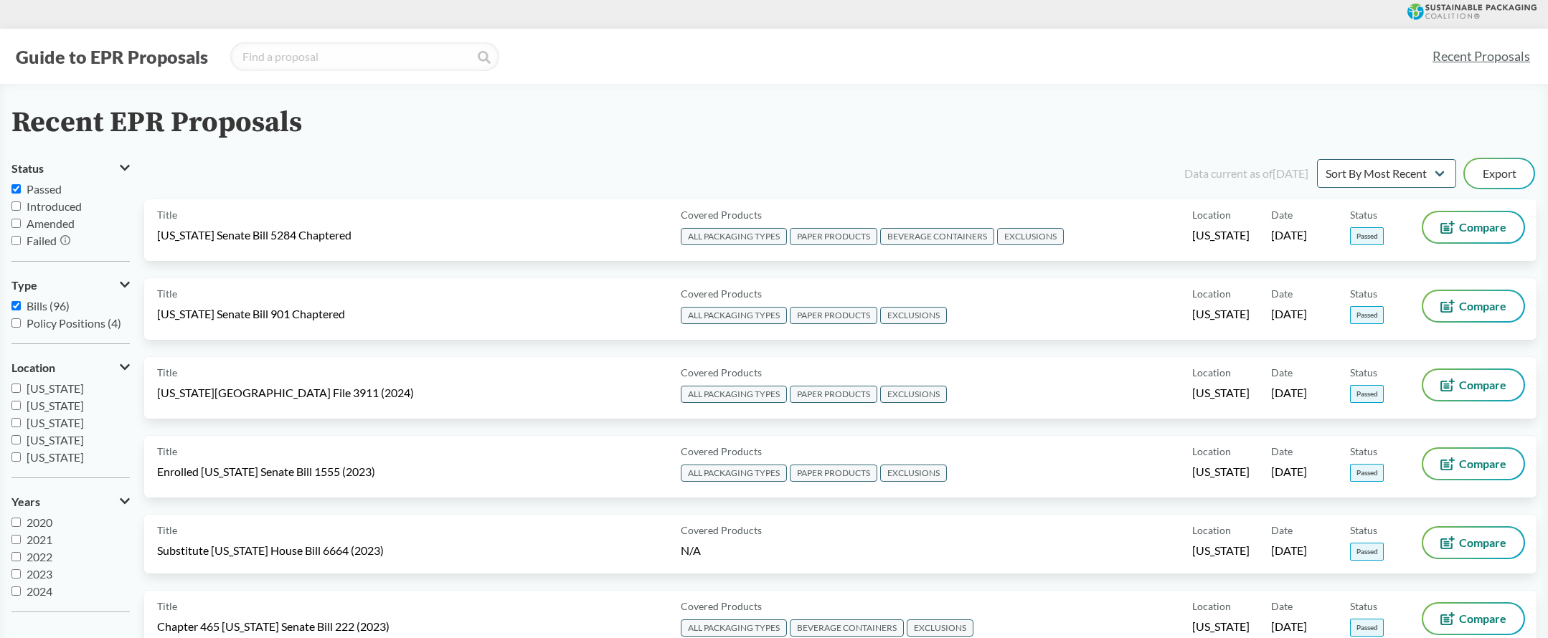
click at [15, 223] on input "Amended" at bounding box center [15, 223] width 9 height 9
checkbox input "true"
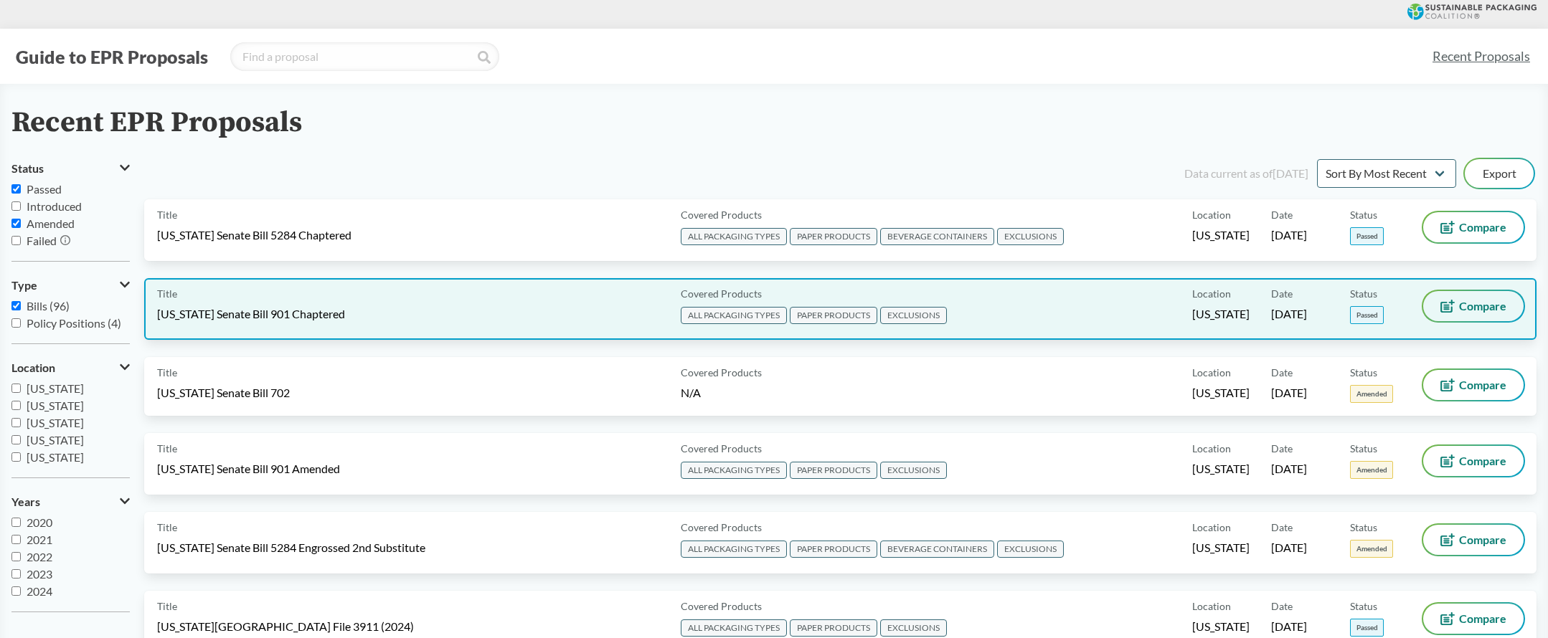
click at [1465, 307] on span "Compare" at bounding box center [1482, 306] width 47 height 11
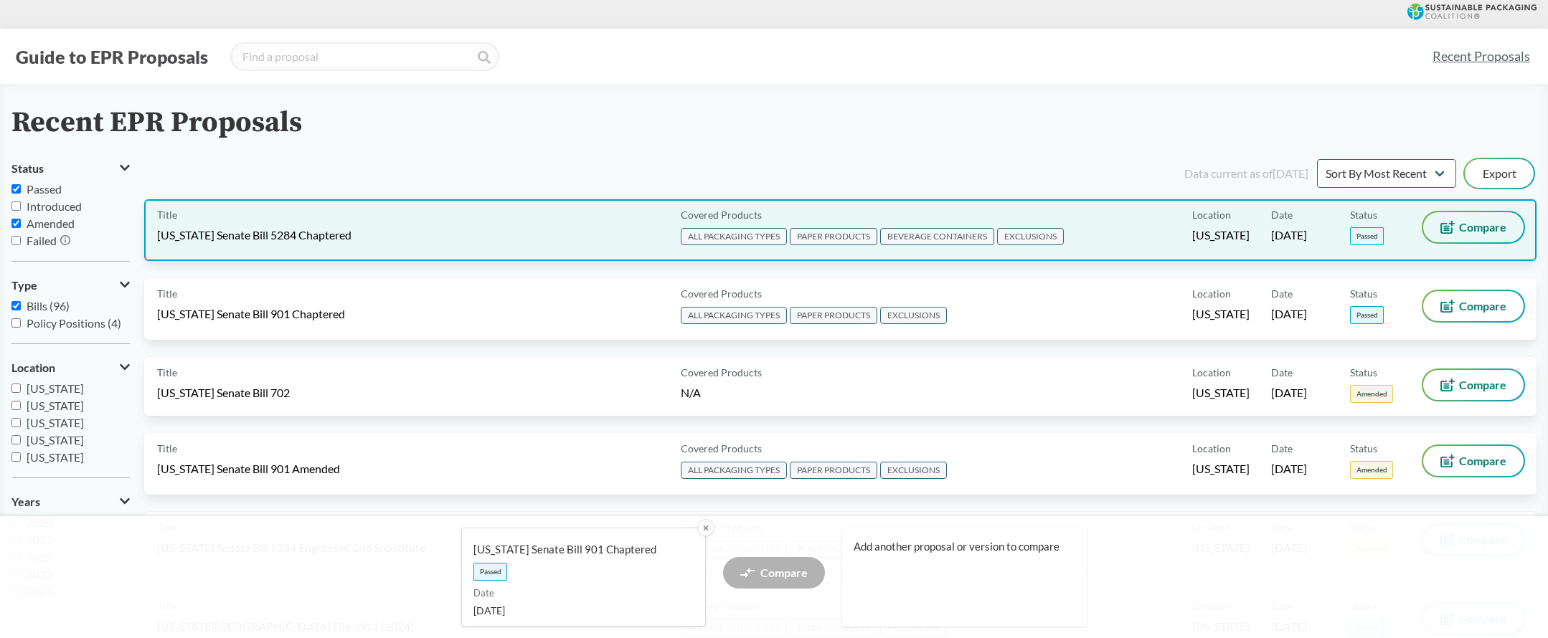
click at [1464, 224] on span "Compare" at bounding box center [1482, 227] width 47 height 11
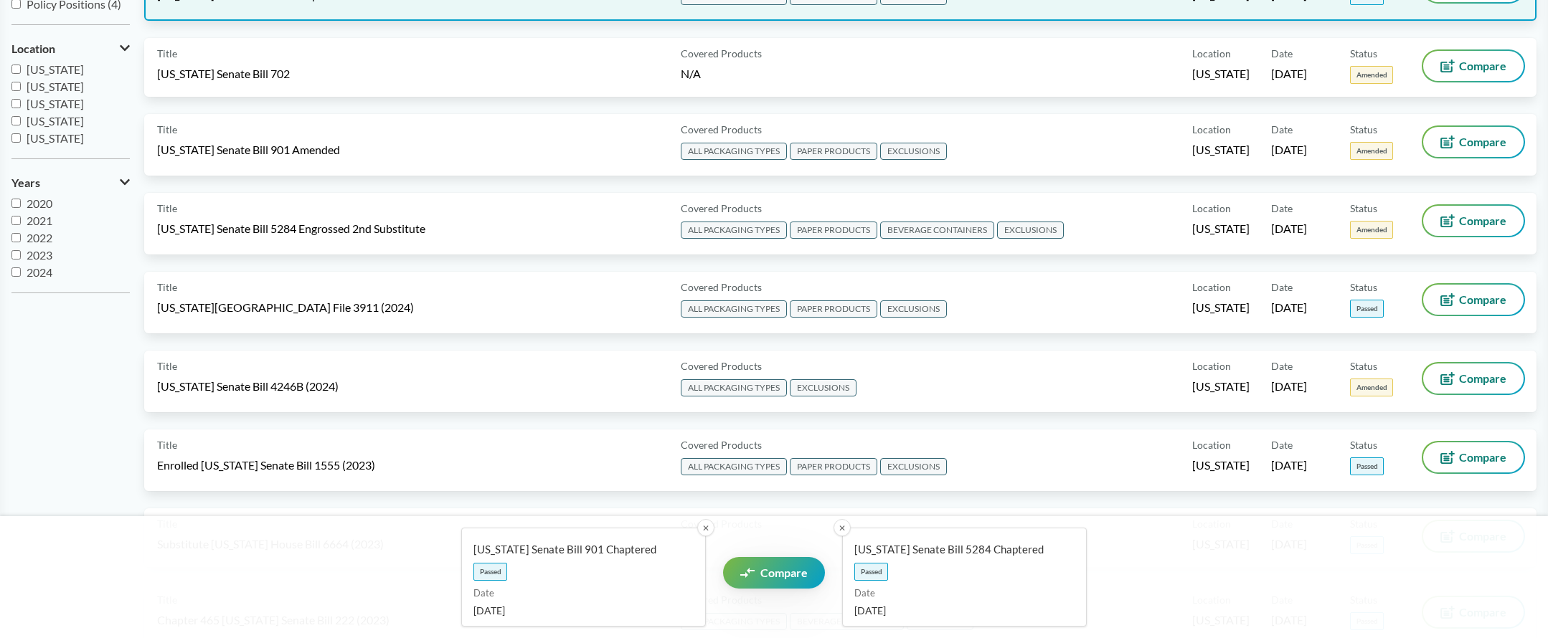
scroll to position [321, 0]
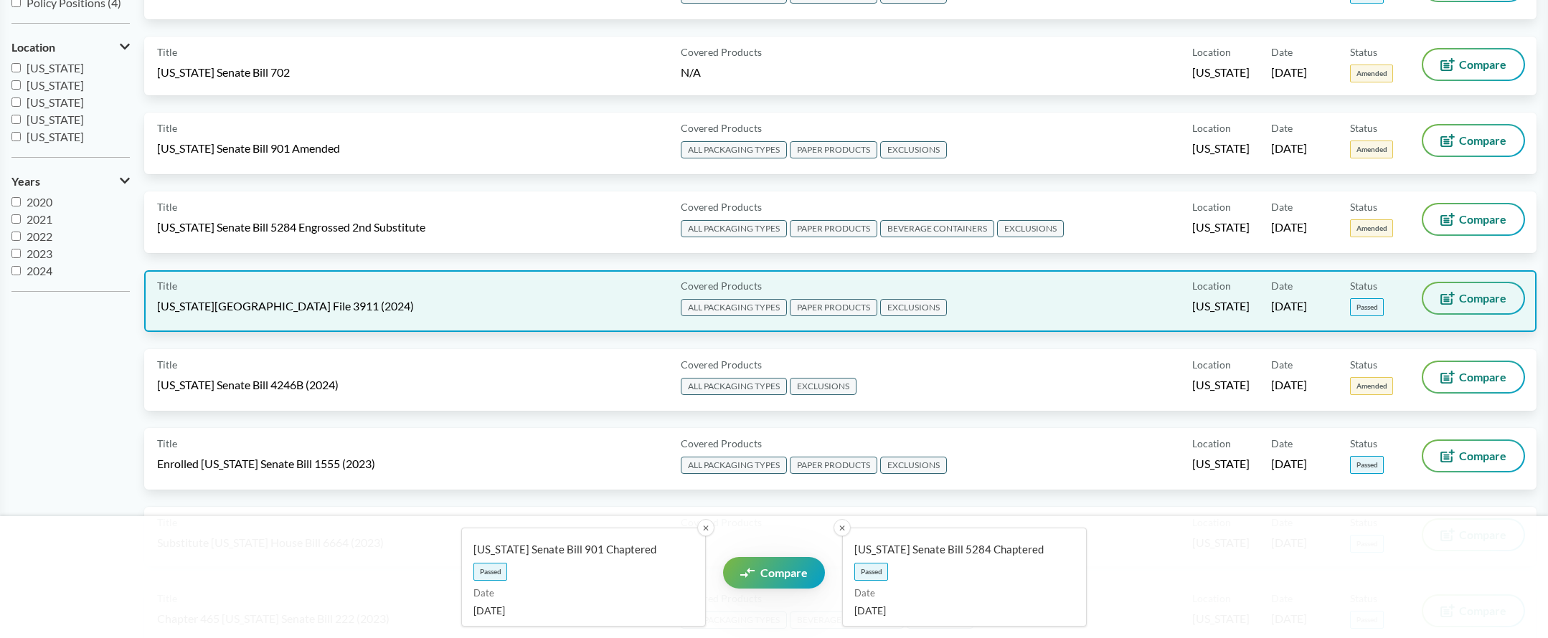
click at [1455, 298] on button "Compare" at bounding box center [1473, 298] width 100 height 30
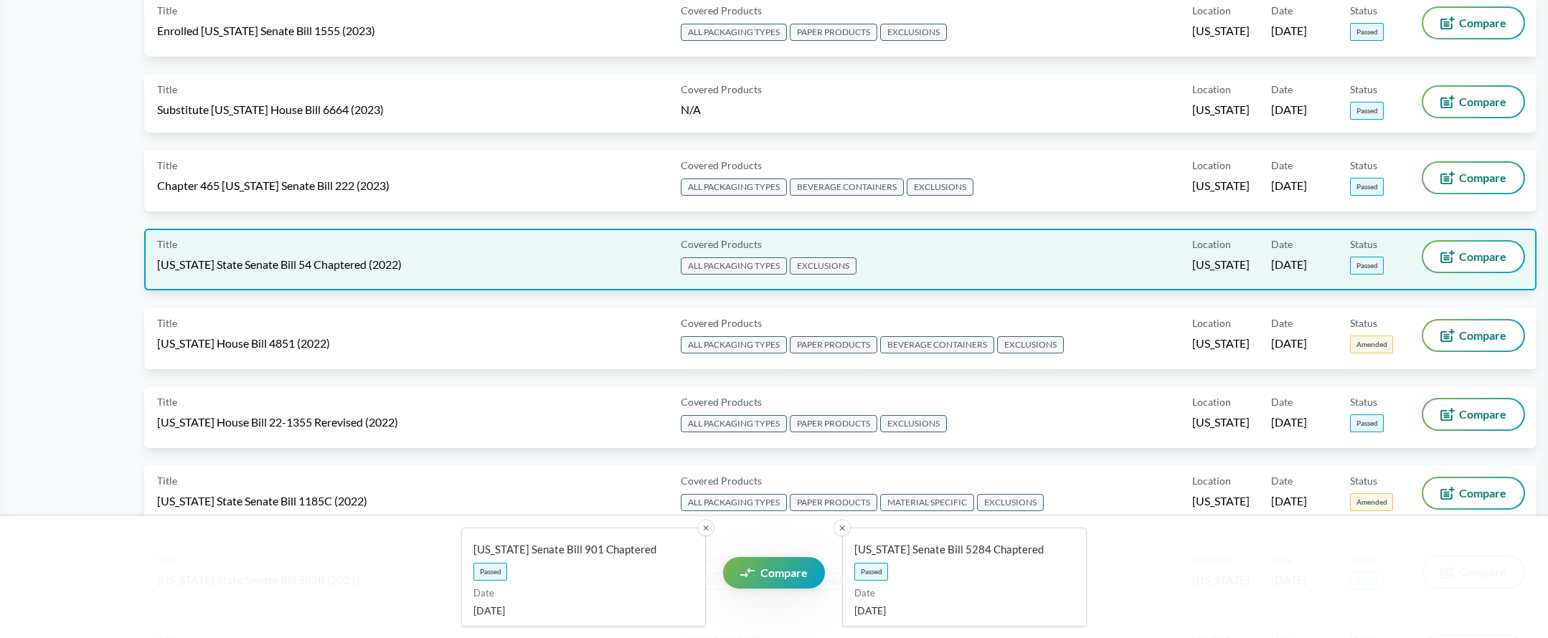
scroll to position [757, 0]
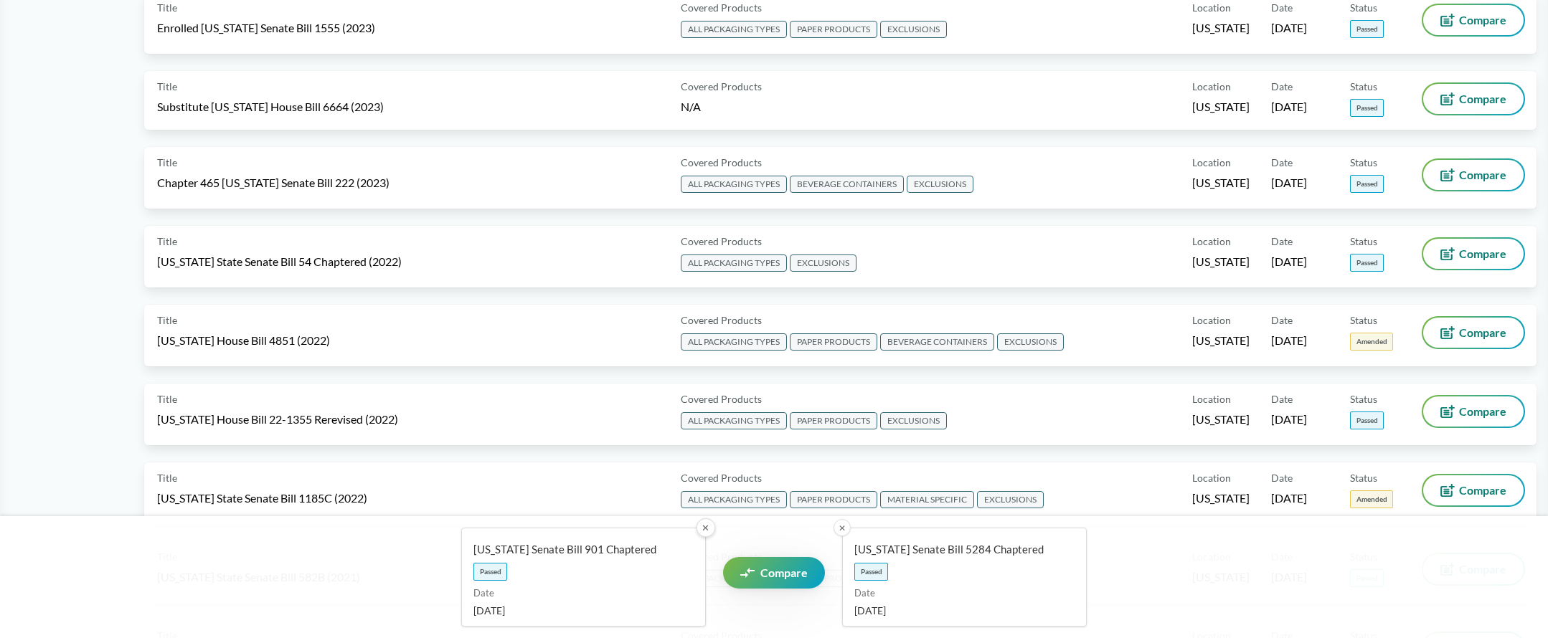
click at [705, 528] on button "✕" at bounding box center [705, 528] width 19 height 19
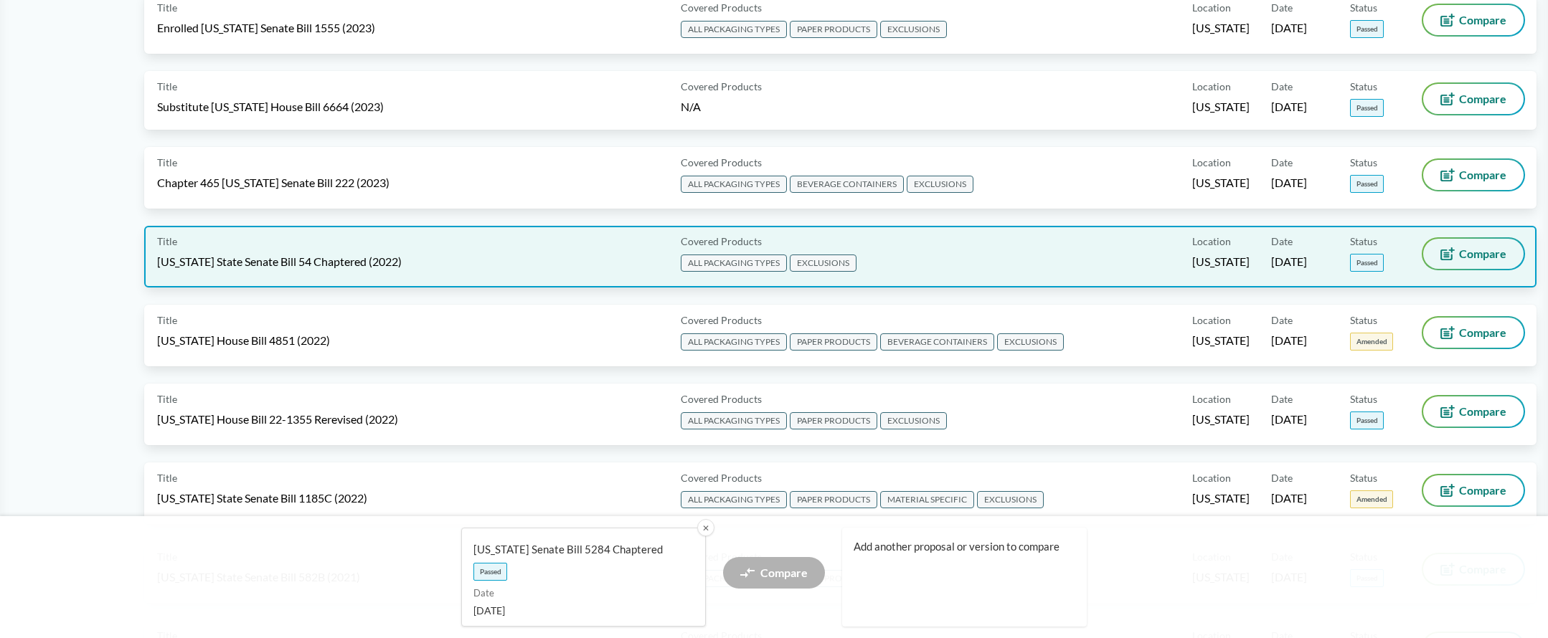
click at [1493, 252] on span "Compare" at bounding box center [1482, 253] width 47 height 11
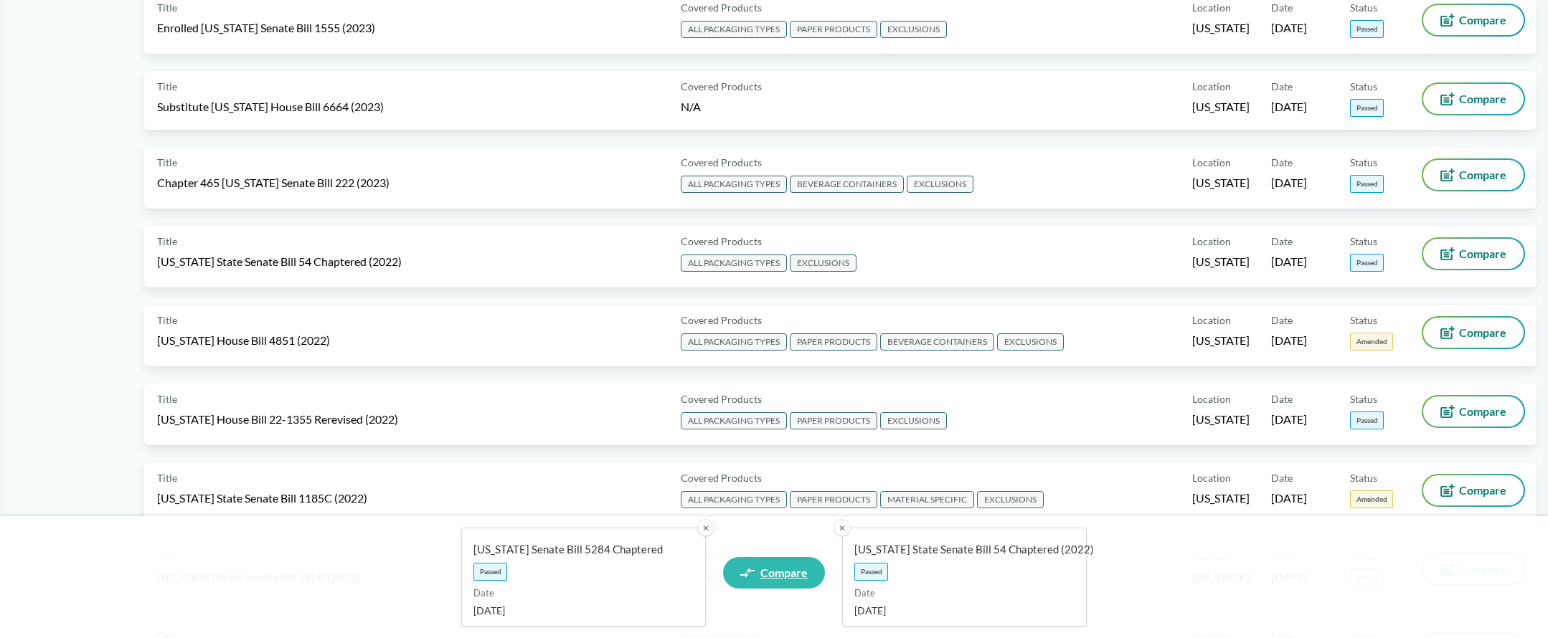
click at [795, 575] on span "Compare" at bounding box center [783, 572] width 47 height 11
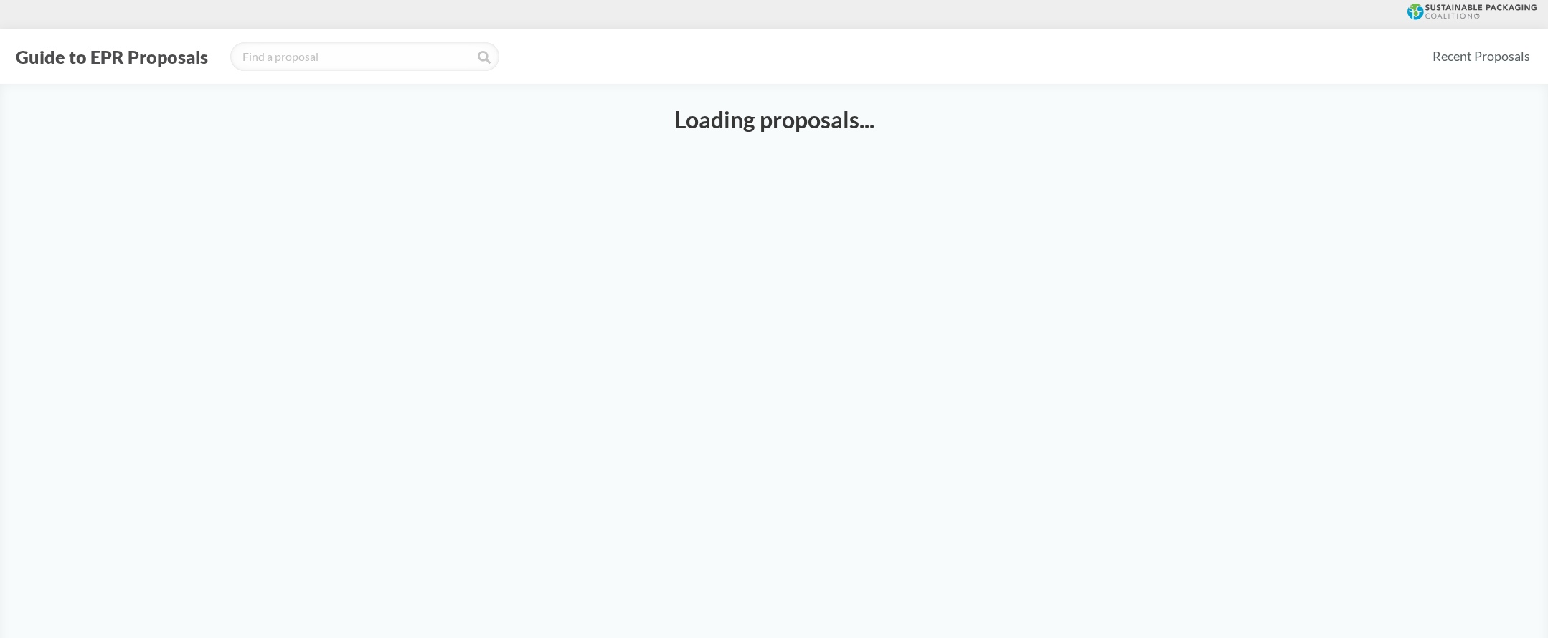
select select "SB5284C"
select select "SB54CH"
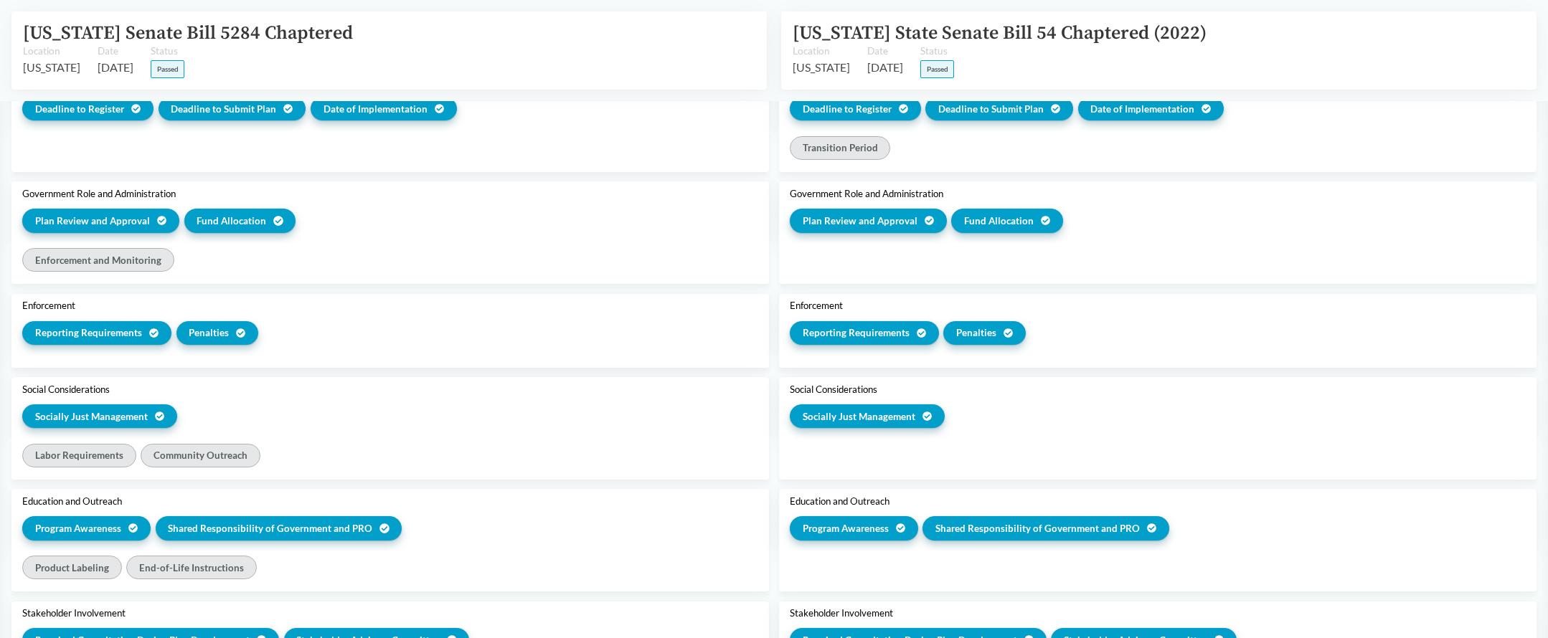
scroll to position [1586, 0]
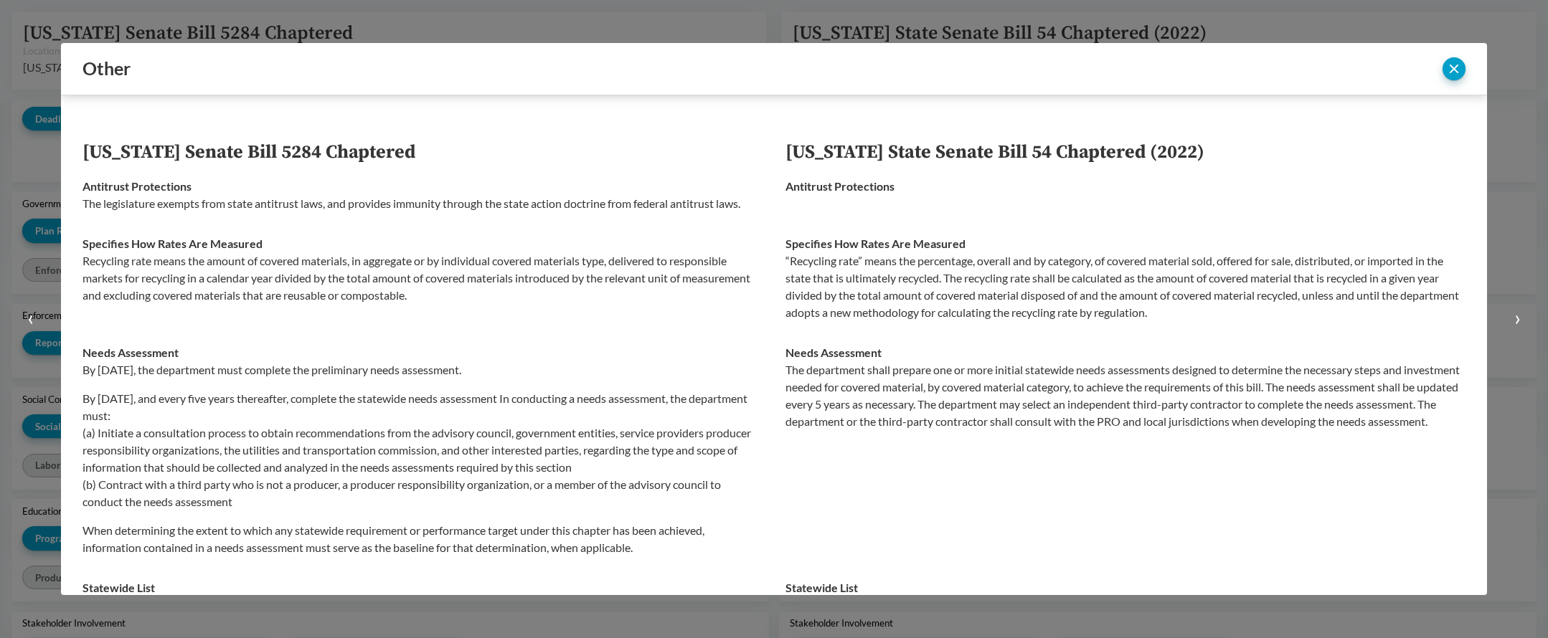
scroll to position [0, 0]
click at [1448, 67] on button "close" at bounding box center [1453, 68] width 23 height 23
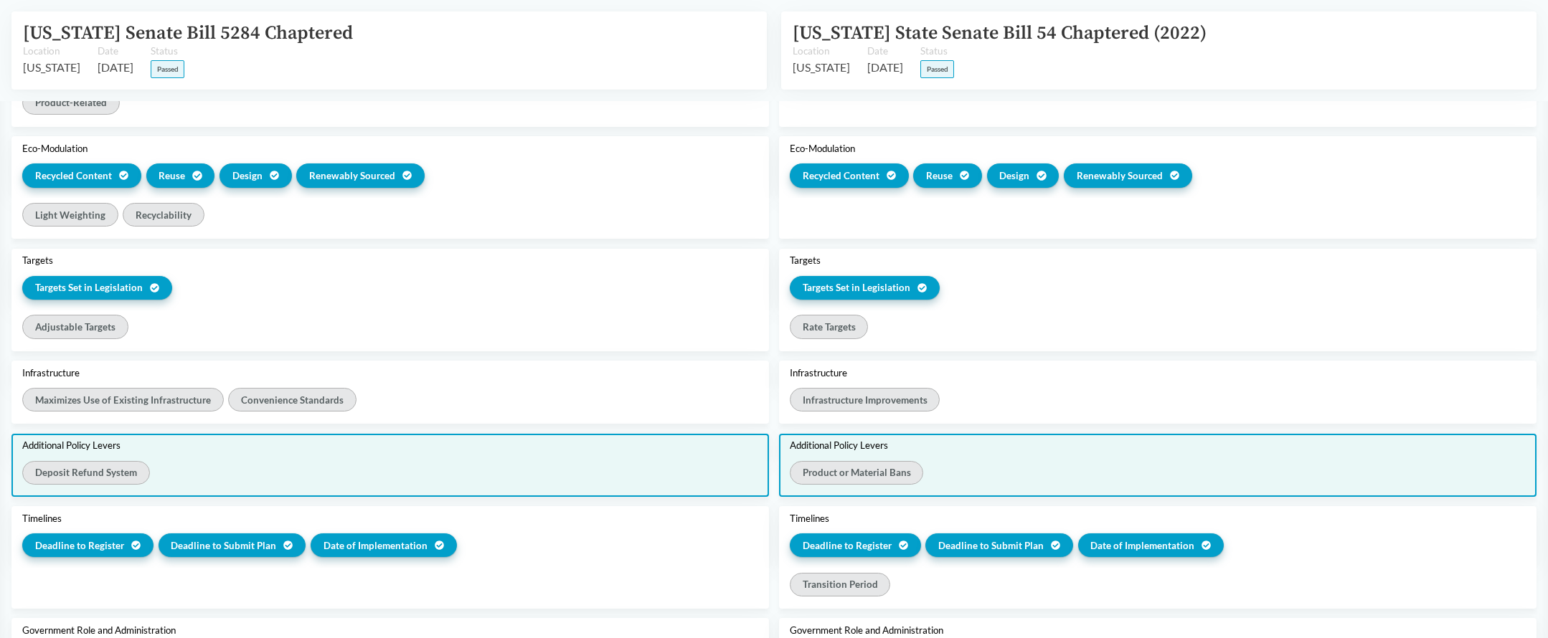
scroll to position [1143, 0]
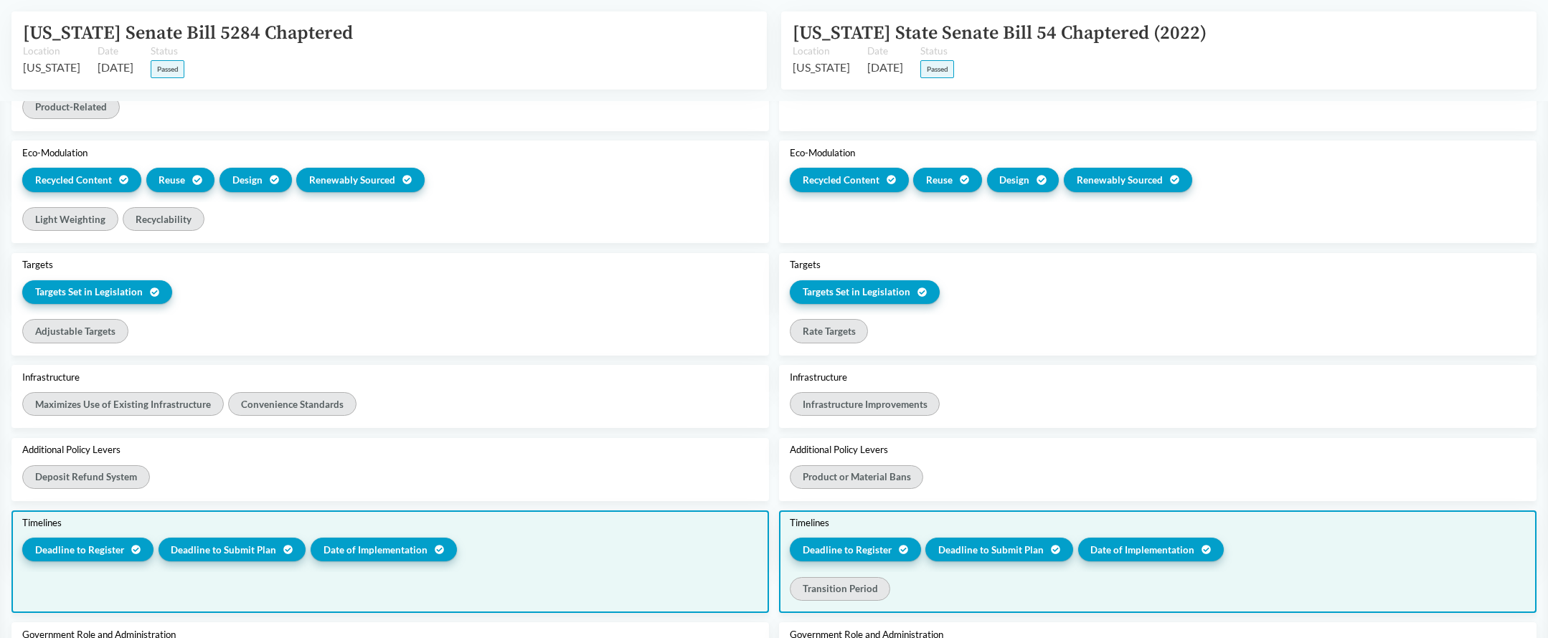
click at [861, 511] on div "Timelines Deadline to Register Deadline to Submit Plan Date of Implementation" at bounding box center [1157, 542] width 757 height 62
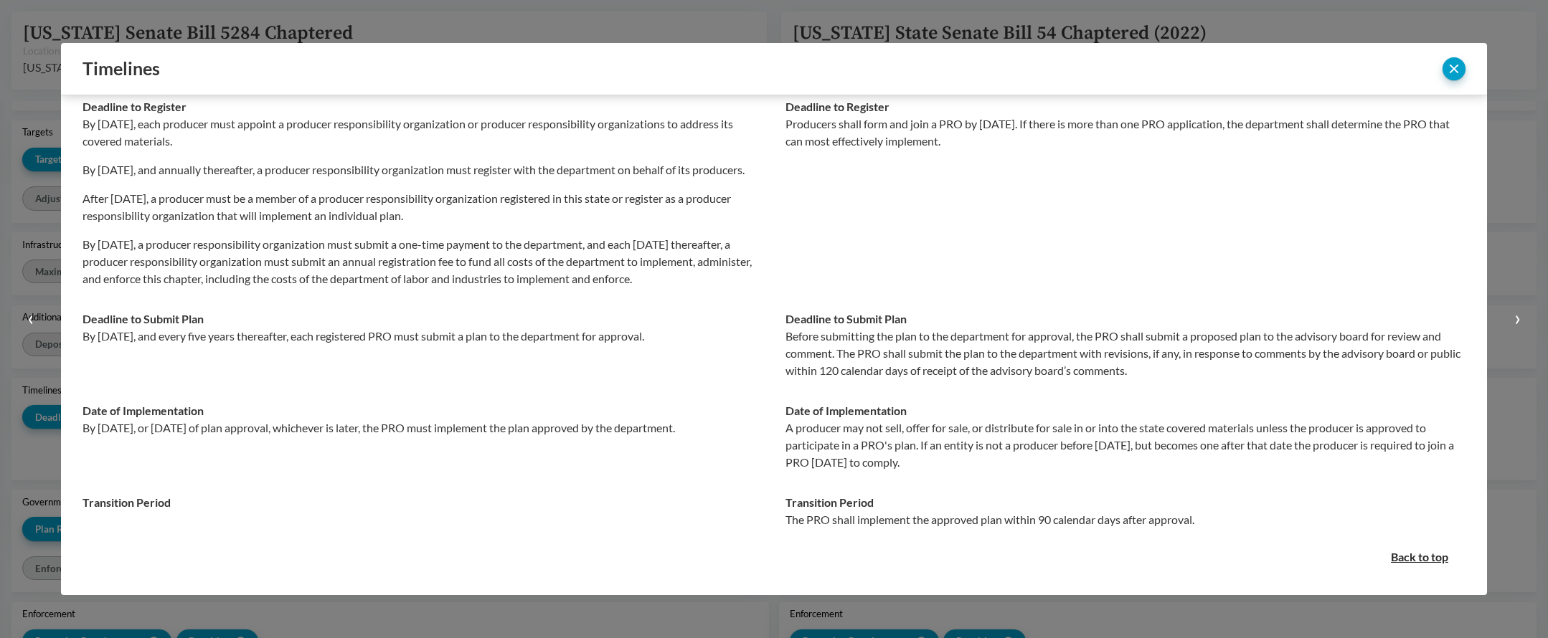
scroll to position [1195, 0]
click at [1456, 67] on button "close" at bounding box center [1453, 68] width 23 height 23
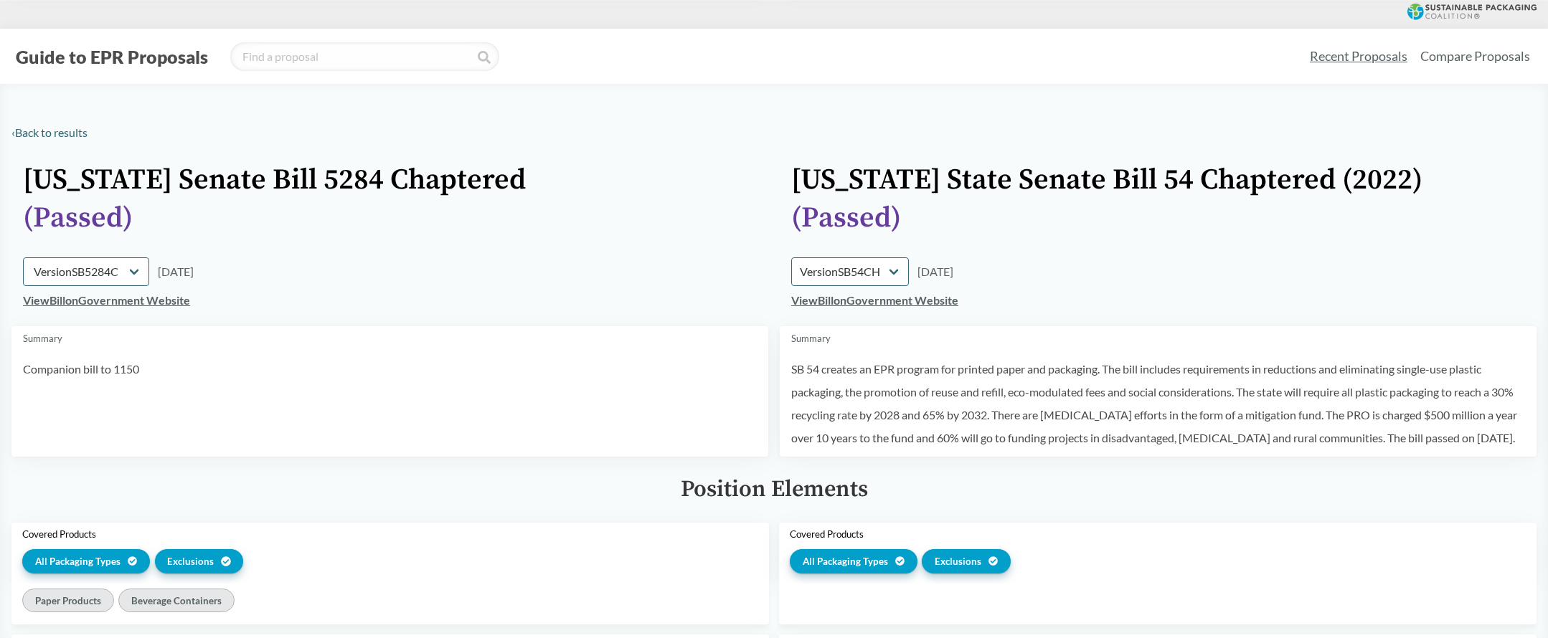
scroll to position [0, 0]
